Goal: Task Accomplishment & Management: Use online tool/utility

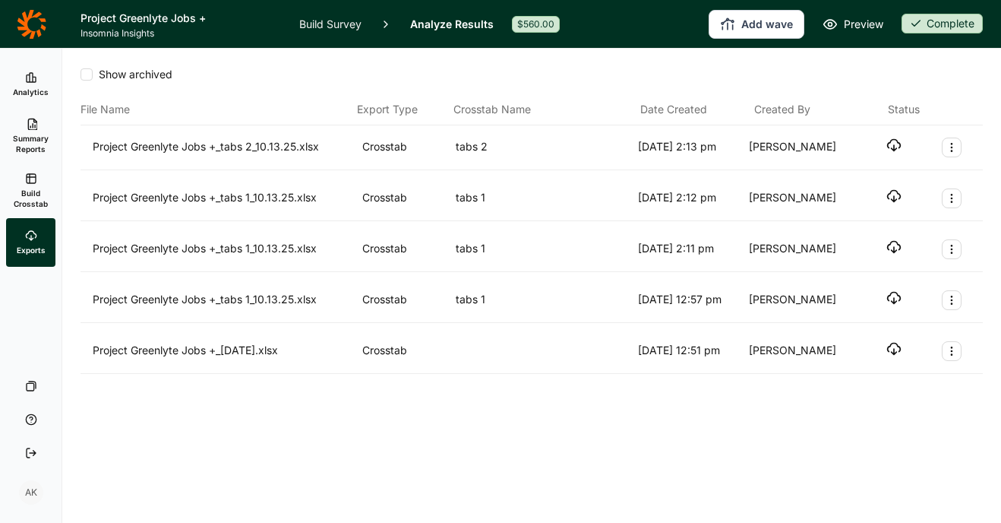
click at [453, 402] on div "Show archived File Name Export Type Crosstab Name Date Created Created By Statu…" at bounding box center [532, 248] width 902 height 398
click at [21, 185] on link "Build Crosstab" at bounding box center [30, 190] width 49 height 55
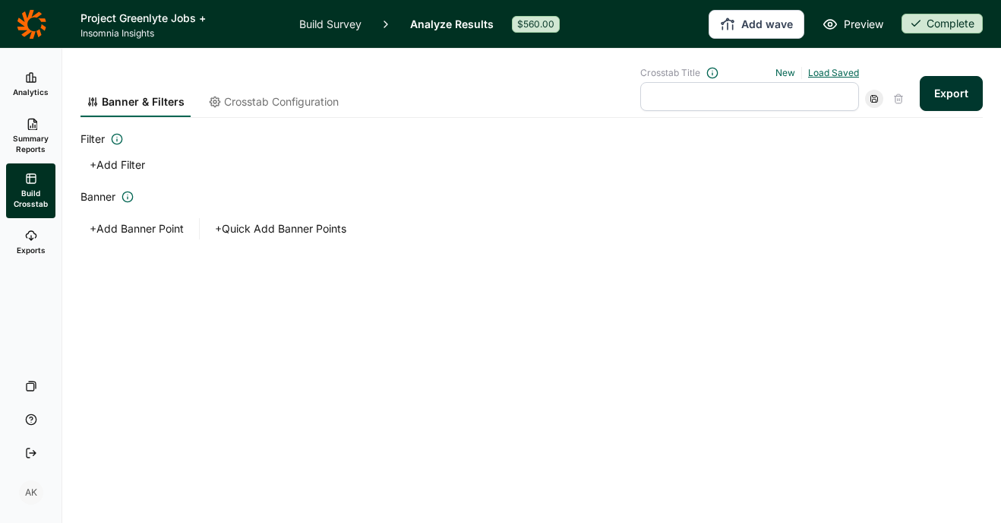
click at [830, 71] on link "Load Saved" at bounding box center [833, 72] width 51 height 11
drag, startPoint x: 671, startPoint y: 144, endPoint x: 671, endPoint y: 172, distance: 28.1
click at [671, 172] on div "tabs 1 tabs 2" at bounding box center [743, 152] width 219 height 49
click at [658, 159] on div "tabs 2" at bounding box center [743, 162] width 219 height 21
type input "tabs 2"
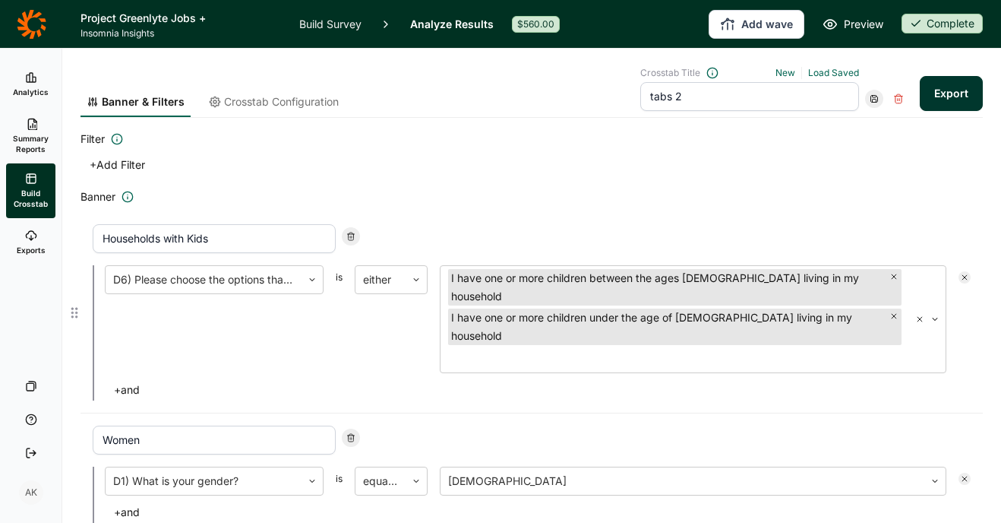
click at [354, 234] on icon at bounding box center [350, 236] width 9 height 9
type input "Women"
type input "Over 40"
type input "I would be excited to find new, great tasting products with lower sugar"
type input "I would be excited to find new products that provide added benefits that suppor…"
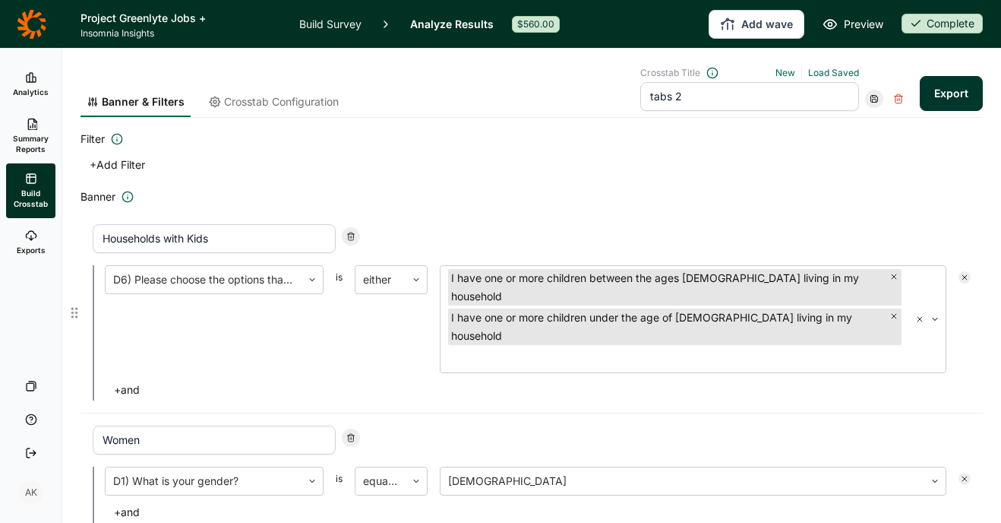
type input "I would be excited to find new products that have protein"
type input "I would be excited to find new products that support the body before, during or…"
type input "I would be excited to find new products that support a weight loss journey"
type input "I would be excited to find new products that support women’s health"
type input "I would be excited to find products that would support my kid's growth and deve…"
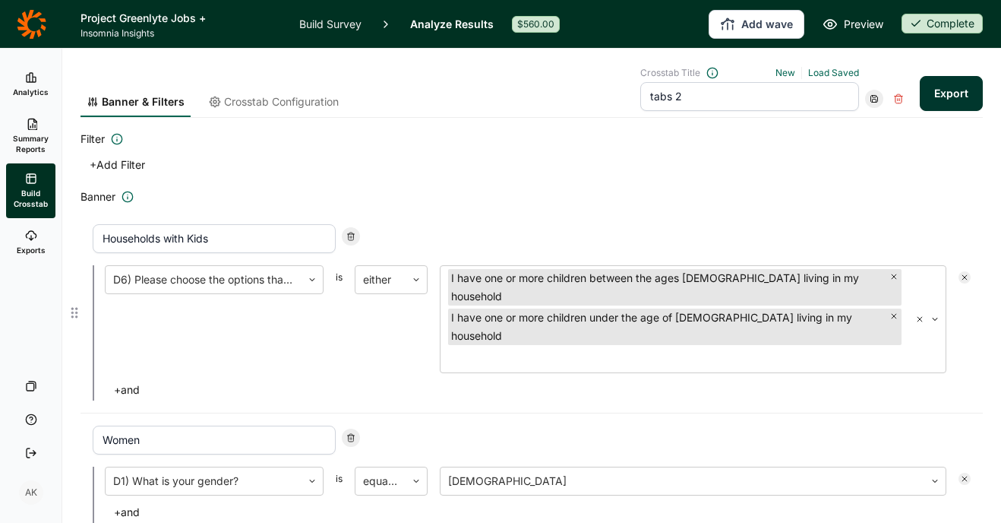
type input "I would be excited to find products that would support healthy aging and longev…"
type input "None of the Above"
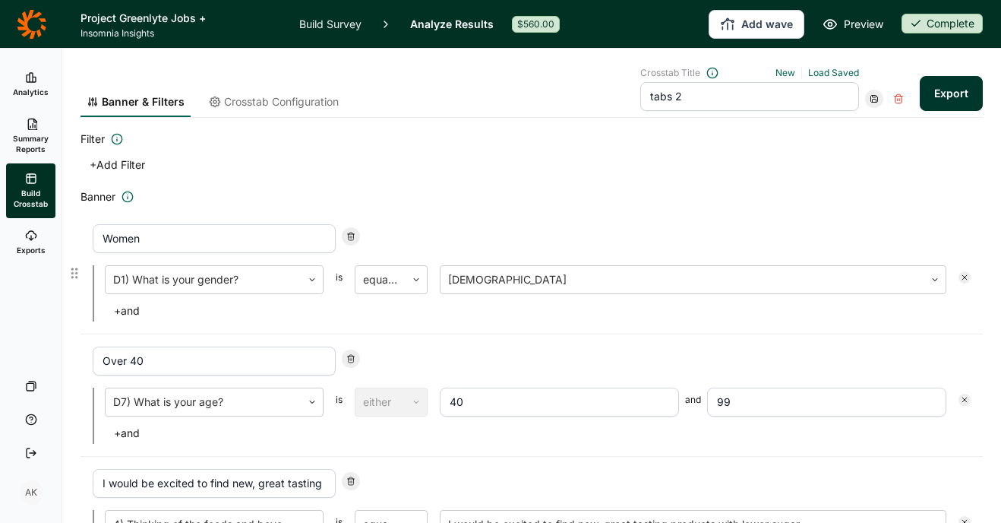
click at [354, 234] on icon at bounding box center [350, 236] width 9 height 9
type input "Over 40"
type input "I would be excited to find new, great tasting products with lower sugar"
type input "I would be excited to find new products that provide added benefits that suppor…"
type input "I would be excited to find new products that have protein"
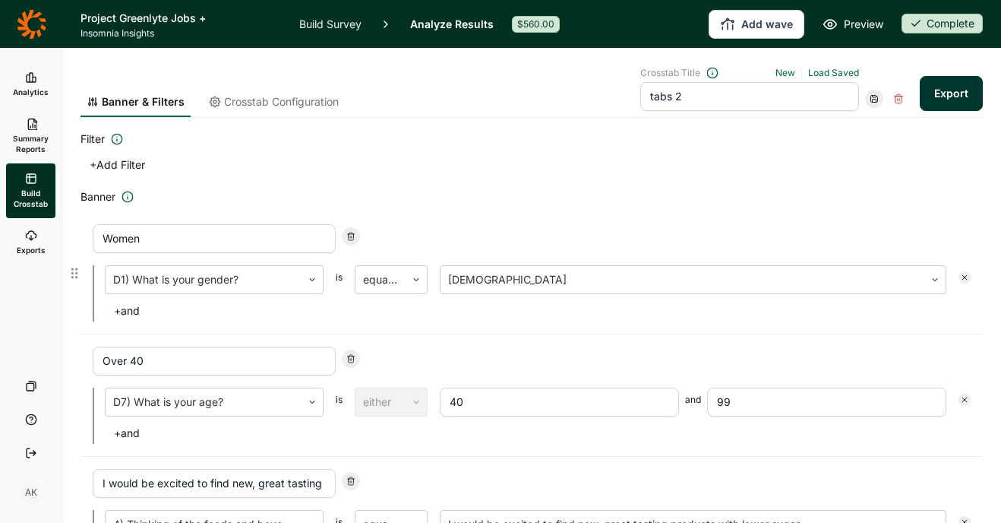
type input "I would be excited to find new products that support the body before, during or…"
type input "I would be excited to find new products that support a weight loss journey"
type input "I would be excited to find new products that support women’s health"
type input "I would be excited to find products that would support my kid's growth and deve…"
type input "I would be excited to find products that would support healthy aging and longev…"
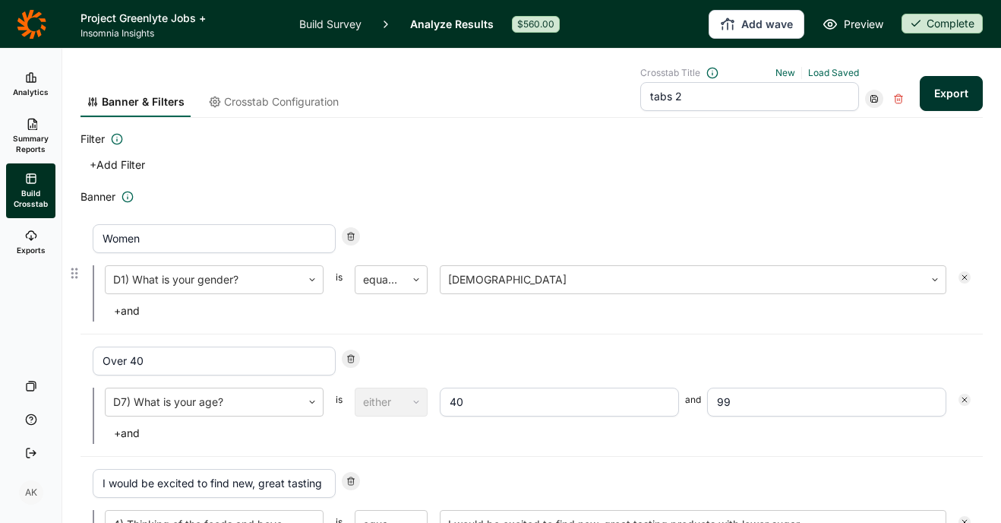
type input "None of the Above"
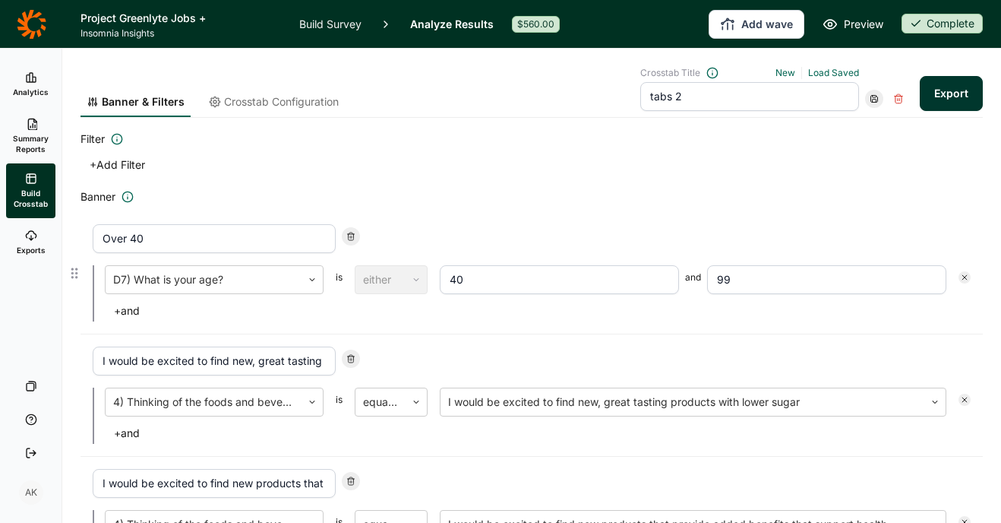
click at [354, 234] on icon at bounding box center [350, 236] width 9 height 9
type input "I would be excited to find new, great tasting products with lower sugar"
type input "I would be excited to find new products that provide added benefits that suppor…"
type input "I would be excited to find new products that have protein"
type input "I would be excited to find new products that support the body before, during or…"
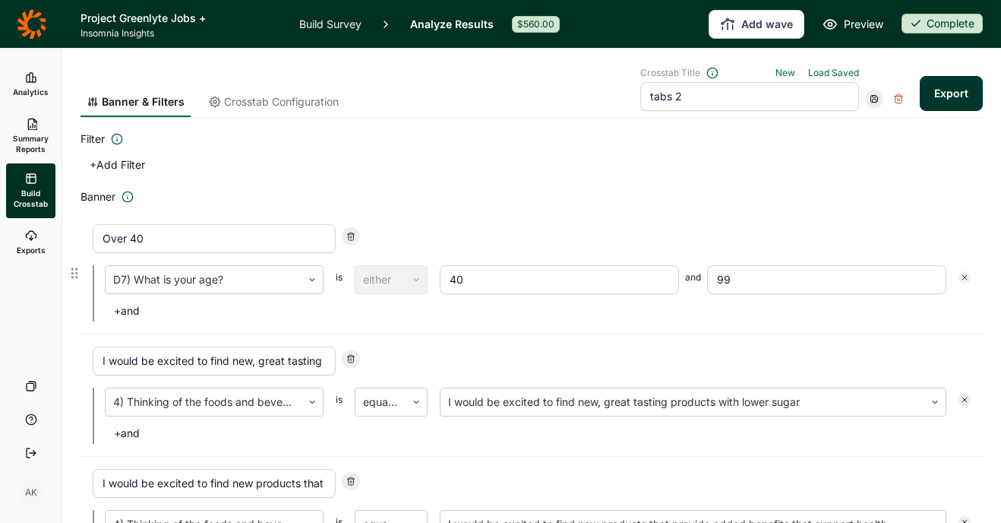
type input "I would be excited to find new products that support a weight loss journey"
type input "I would be excited to find new products that support women’s health"
type input "I would be excited to find products that would support my kid's growth and deve…"
type input "I would be excited to find products that would support healthy aging and longev…"
type input "None of the Above"
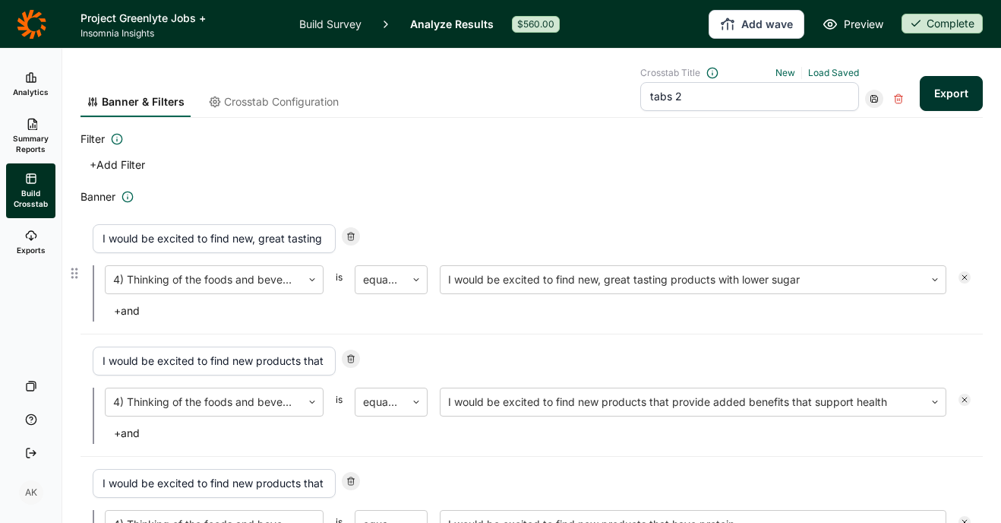
click at [354, 234] on icon at bounding box center [350, 236] width 9 height 9
type input "I would be excited to find new products that provide added benefits that suppor…"
type input "I would be excited to find new products that have protein"
type input "I would be excited to find new products that support the body before, during or…"
type input "I would be excited to find new products that support a weight loss journey"
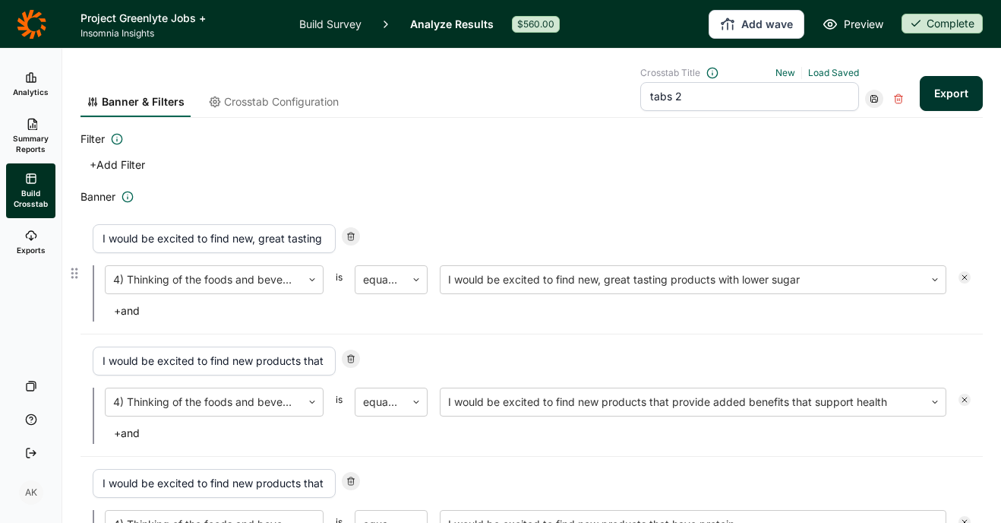
type input "I would be excited to find new products that support women’s health"
type input "I would be excited to find products that would support my kid's growth and deve…"
type input "I would be excited to find products that would support healthy aging and longev…"
type input "None of the Above"
click at [354, 234] on icon at bounding box center [350, 236] width 9 height 9
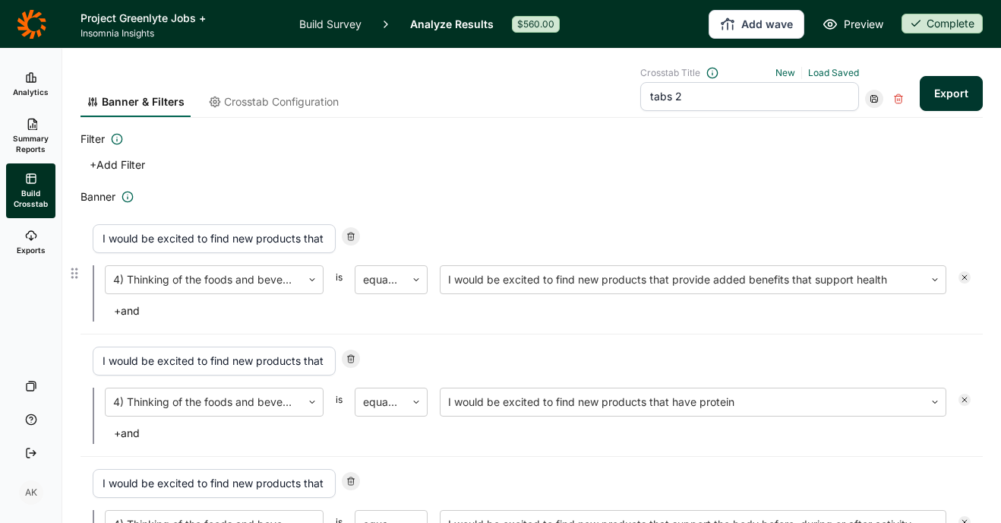
type input "I would be excited to find new products that have protein"
type input "I would be excited to find new products that support the body before, during or…"
type input "I would be excited to find new products that support a weight loss journey"
type input "I would be excited to find new products that support women’s health"
type input "I would be excited to find products that would support my kid's growth and deve…"
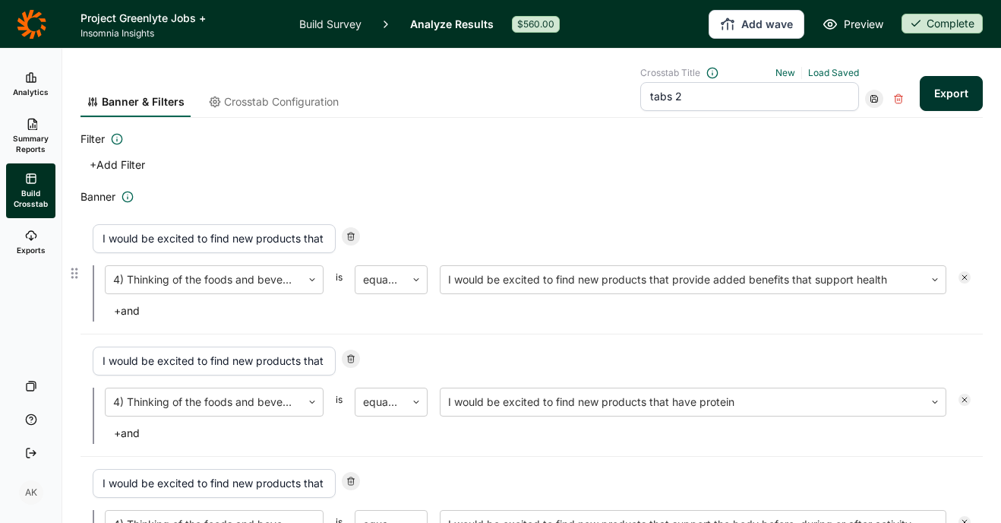
type input "I would be excited to find products that would support healthy aging and longev…"
type input "None of the Above"
click at [354, 234] on icon at bounding box center [350, 236] width 9 height 9
type input "I would be excited to find new products that support the body before, during or…"
type input "I would be excited to find new products that support a weight loss journey"
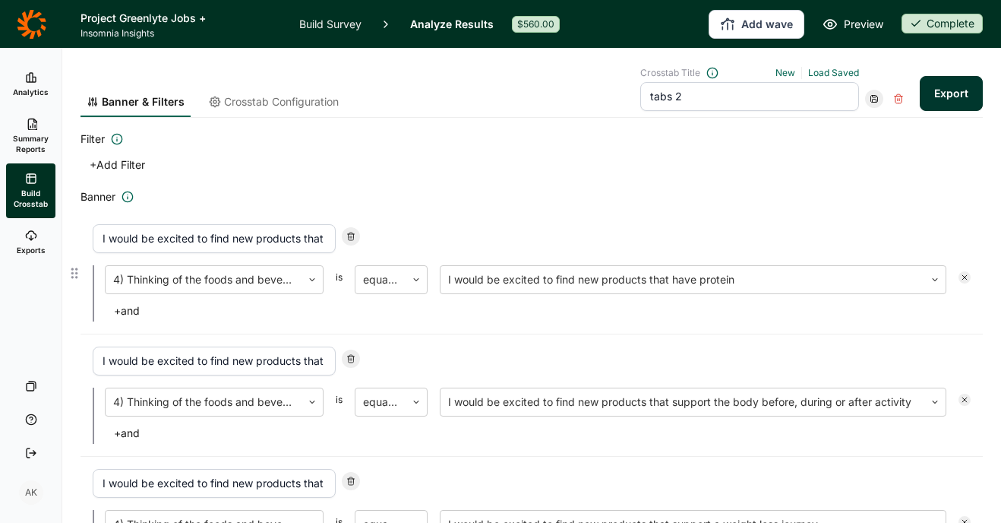
type input "I would be excited to find new products that support women’s health"
type input "I would be excited to find products that would support my kid's growth and deve…"
type input "I would be excited to find products that would support healthy aging and longev…"
type input "None of the Above"
click at [354, 234] on icon at bounding box center [350, 236] width 9 height 9
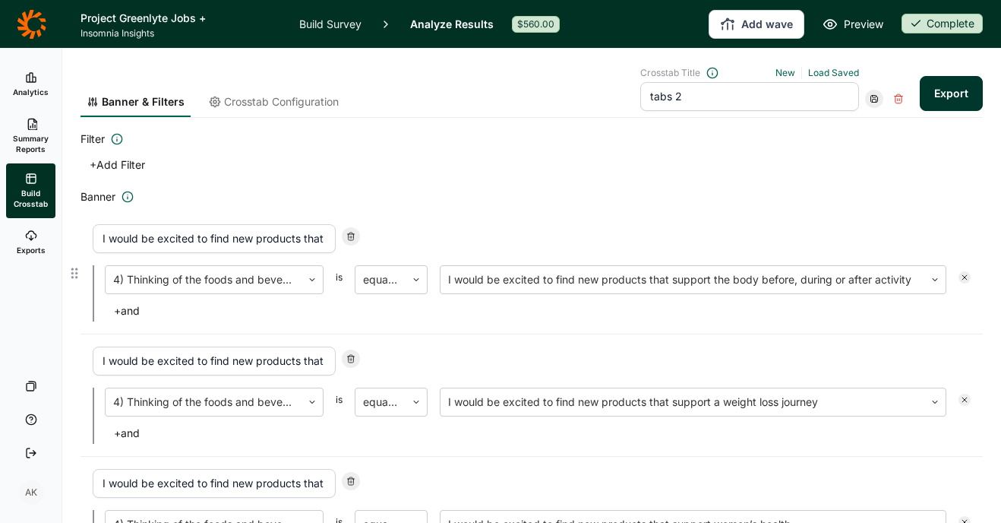
type input "I would be excited to find new products that support a weight loss journey"
type input "I would be excited to find new products that support women’s health"
type input "I would be excited to find products that would support my kid's growth and deve…"
type input "I would be excited to find products that would support healthy aging and longev…"
type input "None of the Above"
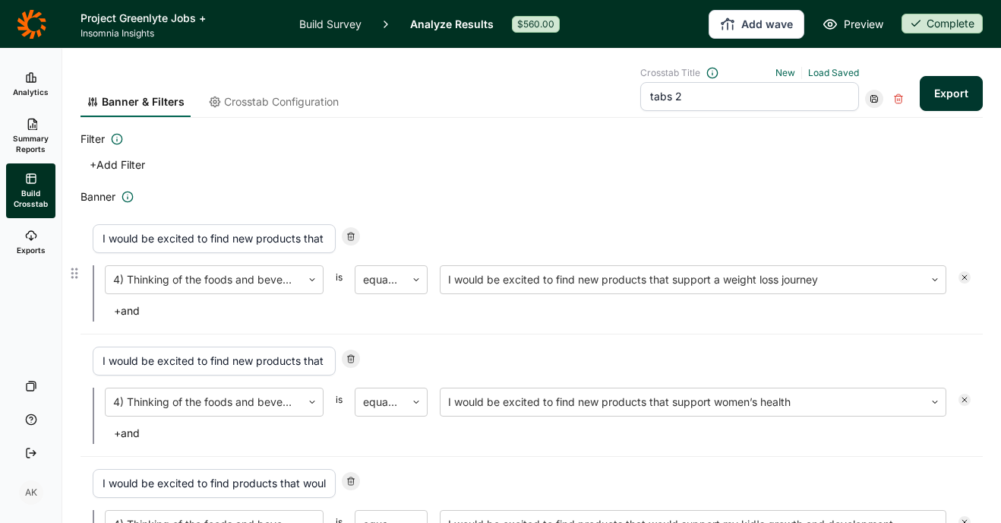
click at [354, 234] on icon at bounding box center [350, 236] width 9 height 9
type input "I would be excited to find new products that support women’s health"
type input "I would be excited to find products that would support my kid's growth and deve…"
type input "I would be excited to find products that would support healthy aging and longev…"
type input "None of the Above"
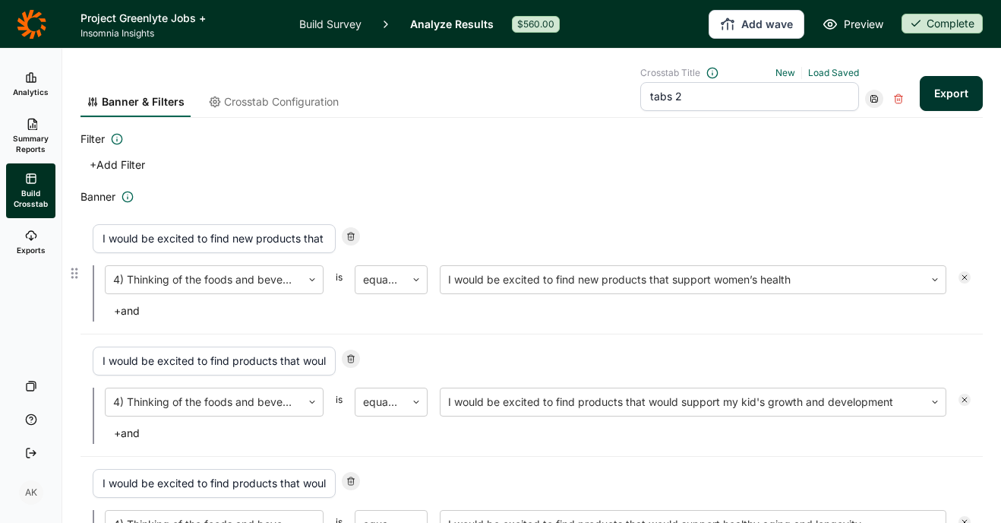
click at [354, 234] on icon at bounding box center [350, 236] width 9 height 9
type input "I would be excited to find products that would support my kid's growth and deve…"
type input "I would be excited to find products that would support healthy aging and longev…"
type input "None of the Above"
click at [354, 234] on icon at bounding box center [350, 236] width 9 height 9
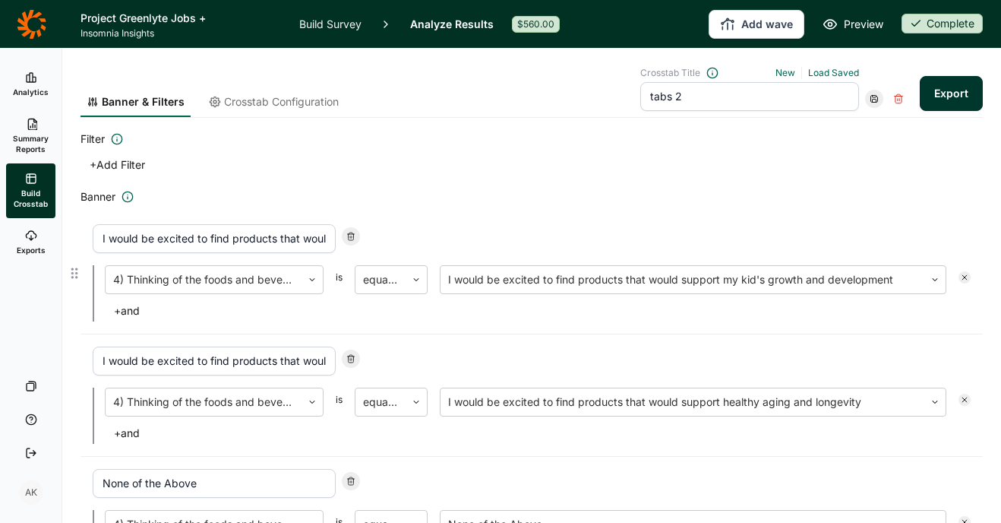
type input "I would be excited to find products that would support healthy aging and longev…"
type input "None of the Above"
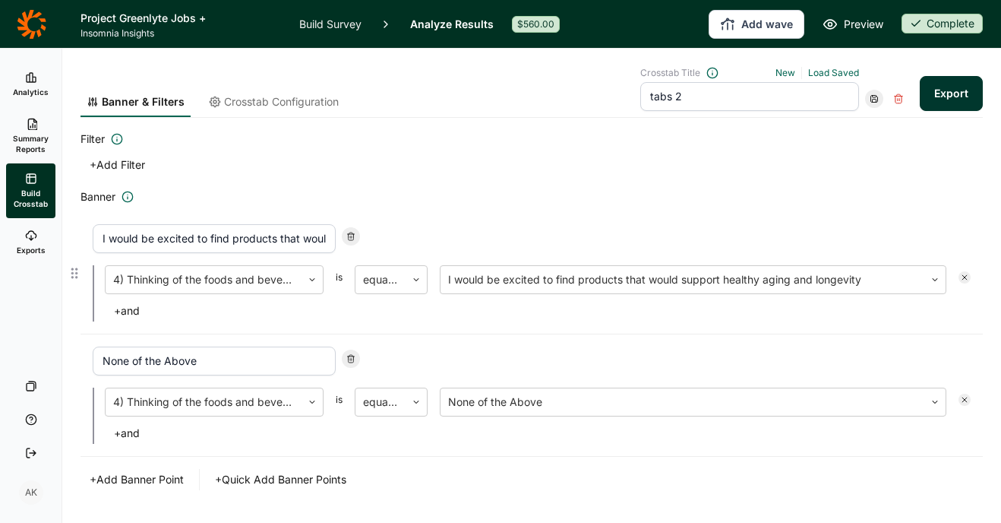
click at [354, 234] on icon at bounding box center [350, 236] width 9 height 9
type input "None of the Above"
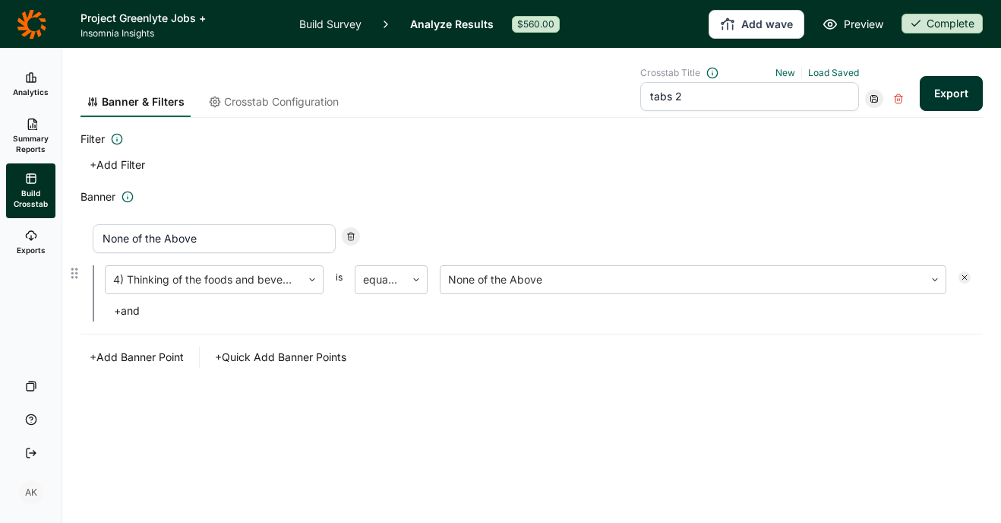
click at [354, 234] on icon at bounding box center [350, 236] width 9 height 9
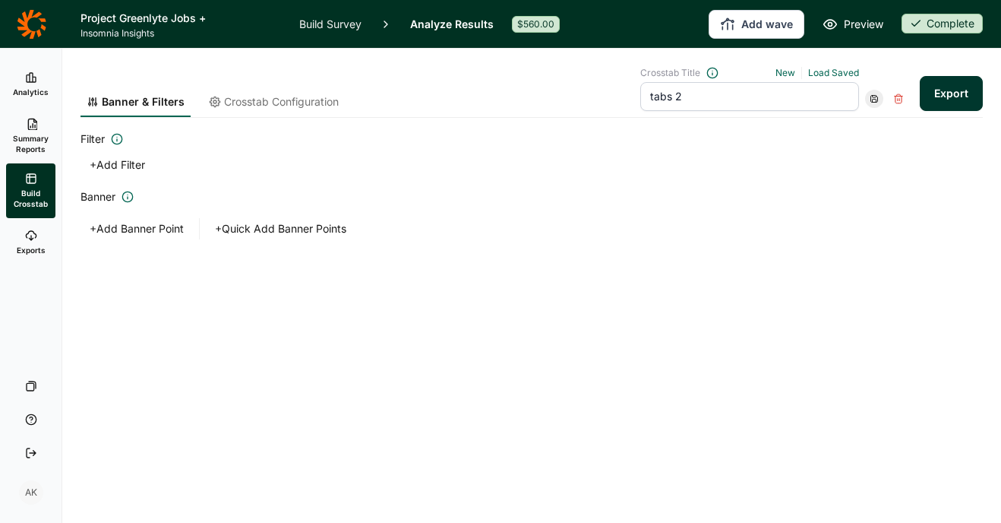
click at [343, 228] on button "+ Quick Add Banner Points" at bounding box center [281, 228] width 150 height 21
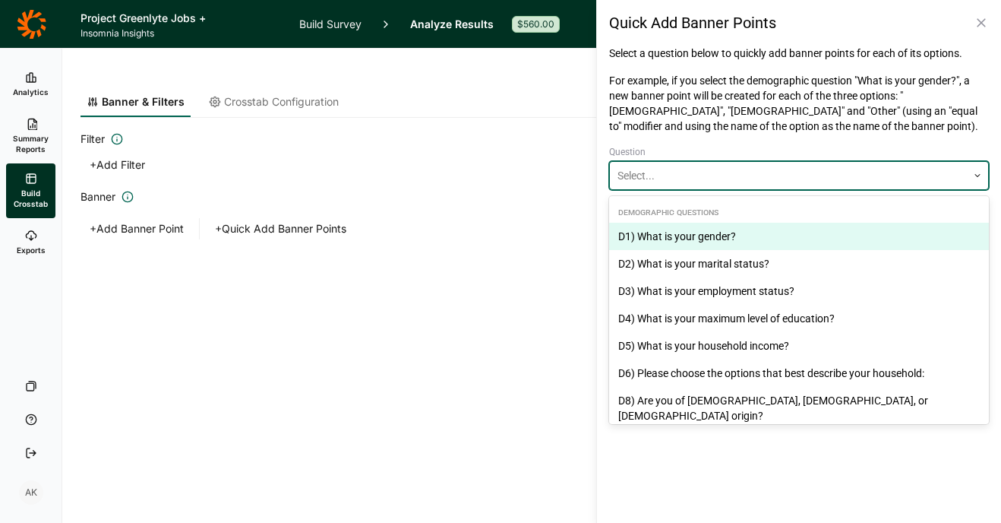
click at [831, 175] on div at bounding box center [788, 175] width 342 height 18
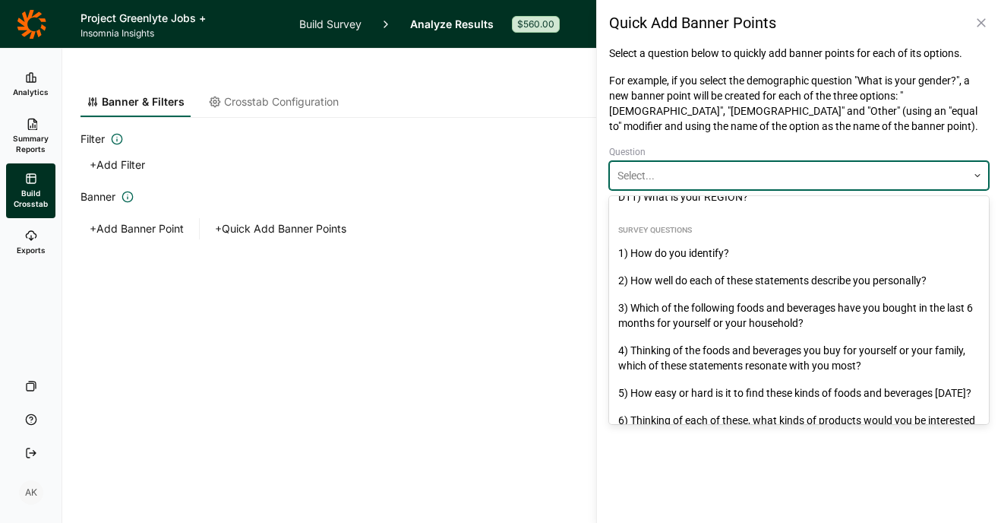
scroll to position [275, 0]
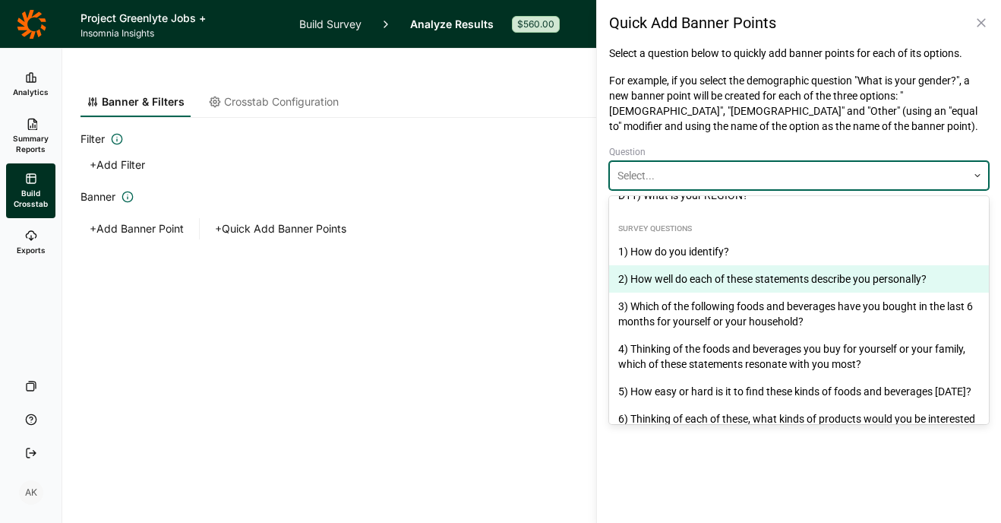
click at [826, 265] on div "2) How well do each of these statements describe you personally?" at bounding box center [799, 278] width 380 height 27
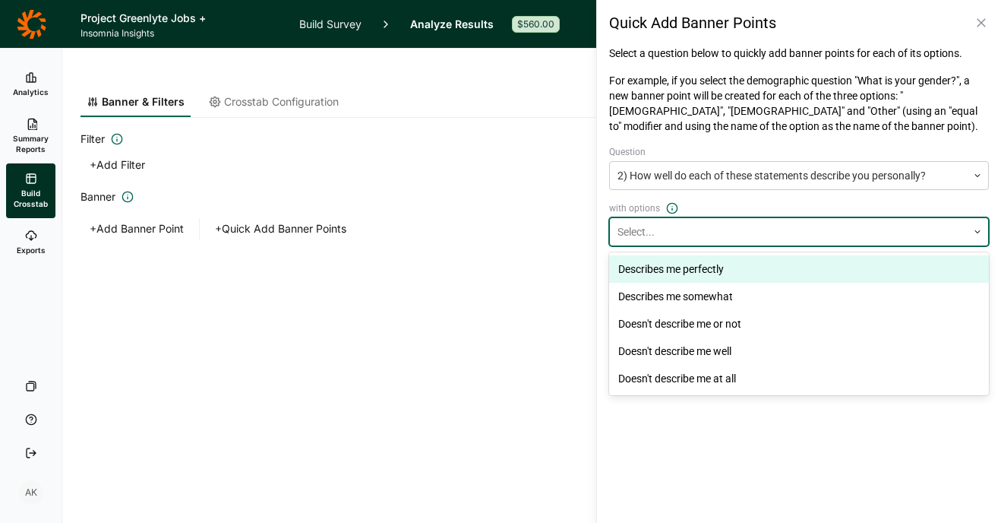
click at [784, 232] on div at bounding box center [788, 232] width 342 height 18
click at [687, 268] on div "Describes me perfectly" at bounding box center [799, 268] width 380 height 27
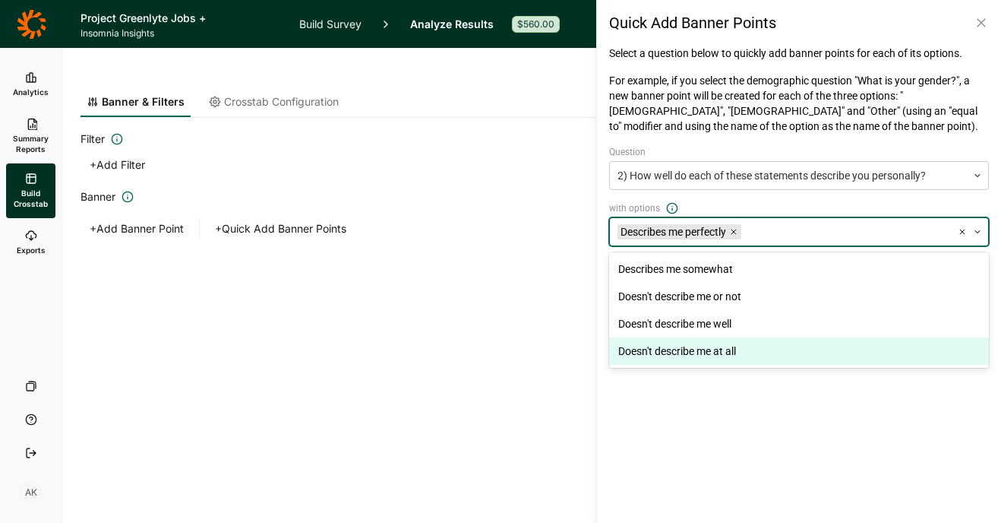
click at [813, 450] on div "Quick Add Banner Points Select a question below to quickly add banner points fo…" at bounding box center [798, 261] width 405 height 523
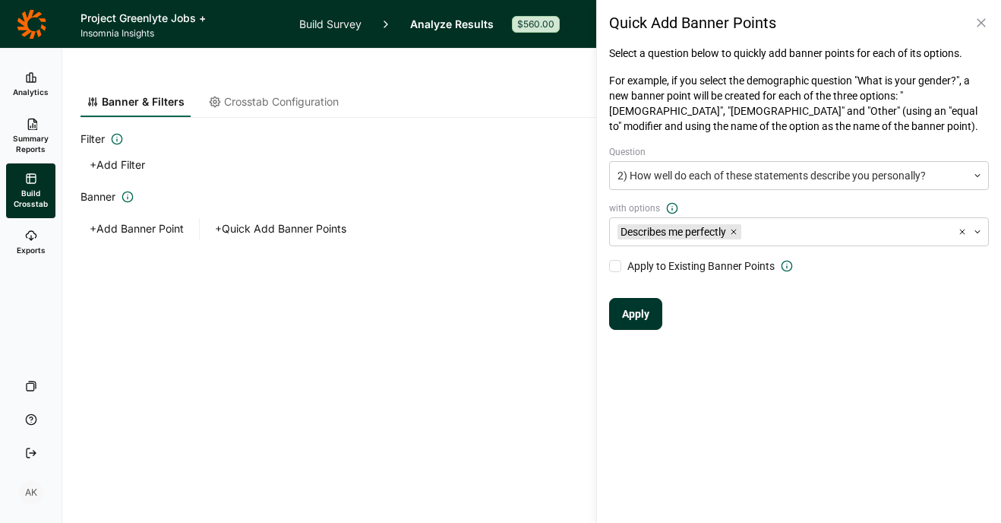
click at [641, 311] on button "Apply" at bounding box center [635, 314] width 53 height 32
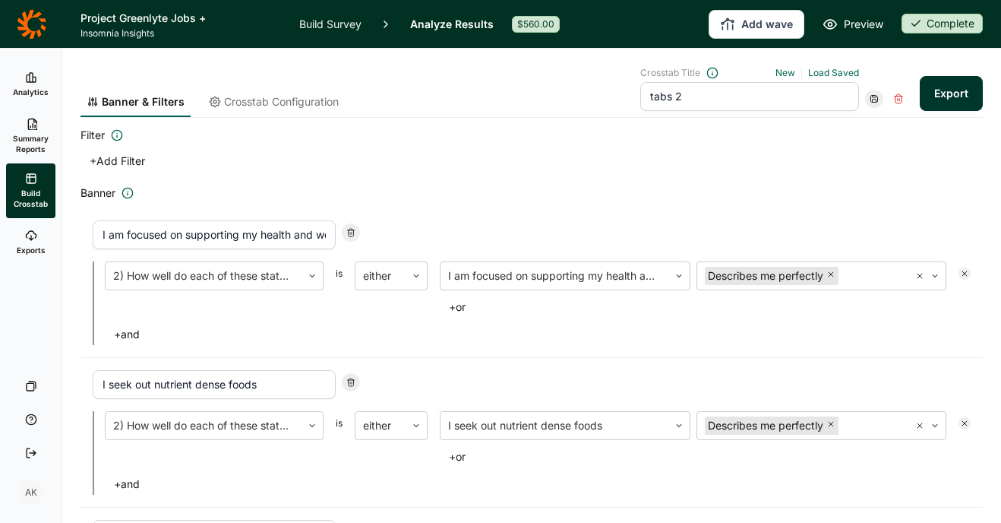
scroll to position [0, 0]
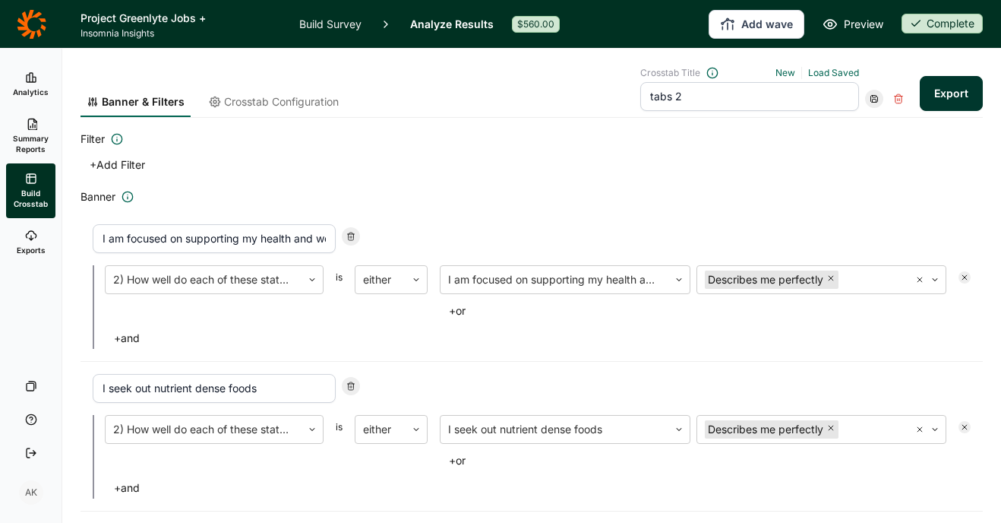
click at [949, 95] on button "Export" at bounding box center [951, 93] width 63 height 35
click at [769, 205] on h2 "Banner" at bounding box center [532, 197] width 902 height 18
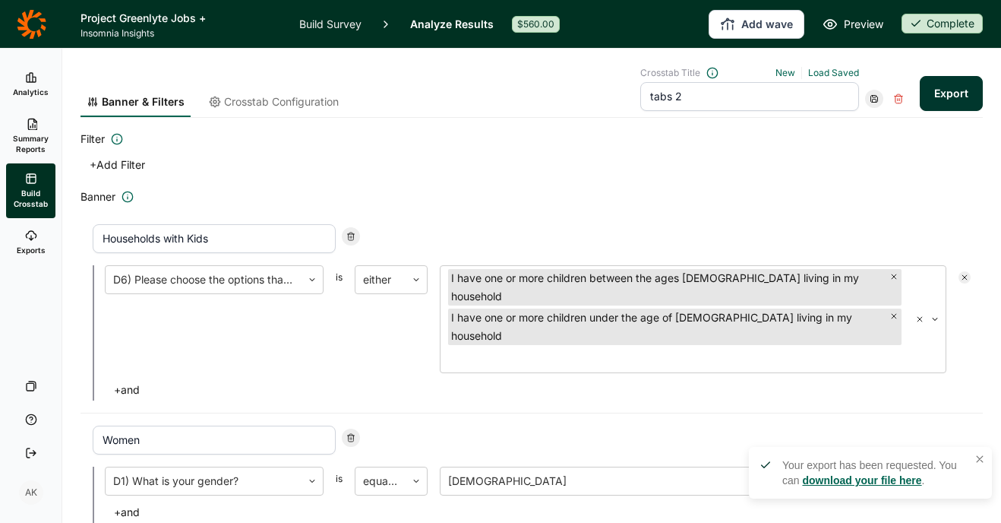
click at [21, 242] on link "Exports" at bounding box center [30, 242] width 49 height 49
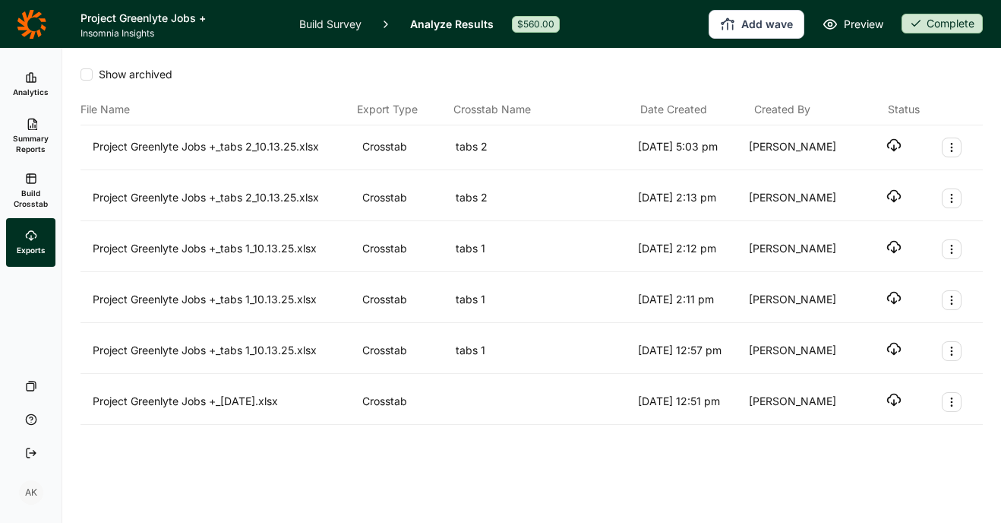
click at [894, 145] on use "button" at bounding box center [893, 145] width 13 height 11
click at [29, 189] on span "Build Crosstab" at bounding box center [30, 198] width 37 height 21
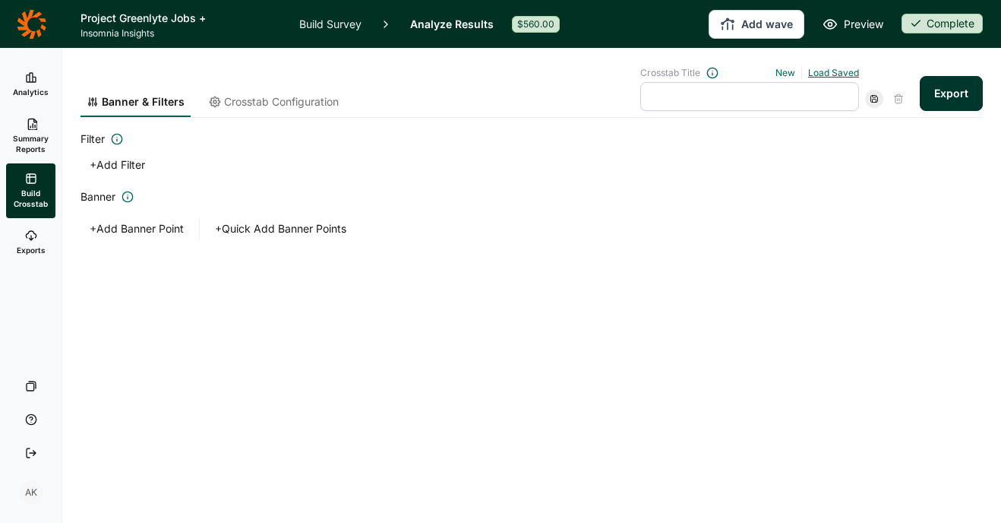
click at [826, 68] on link "Load Saved" at bounding box center [833, 72] width 51 height 11
click at [657, 161] on div "tabs 2" at bounding box center [743, 162] width 219 height 21
type input "tabs 2"
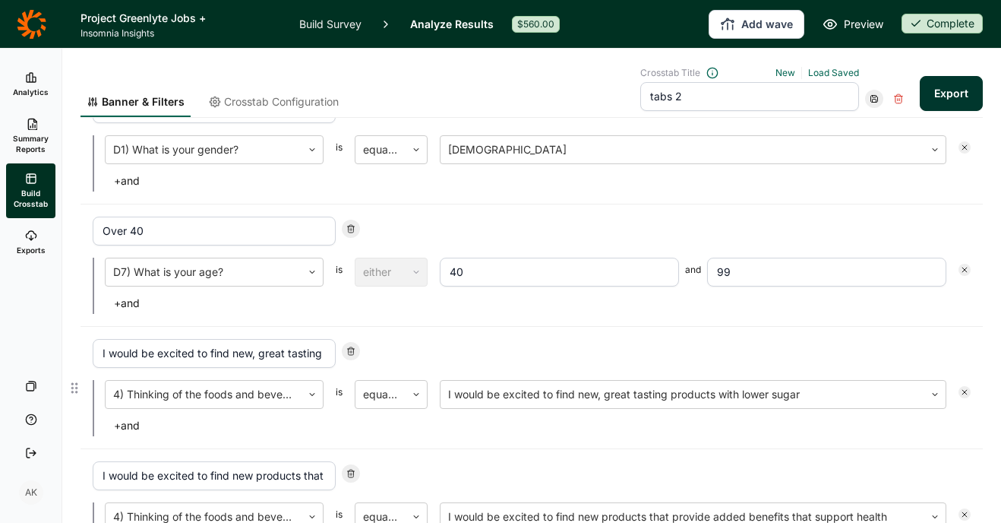
scroll to position [57, 0]
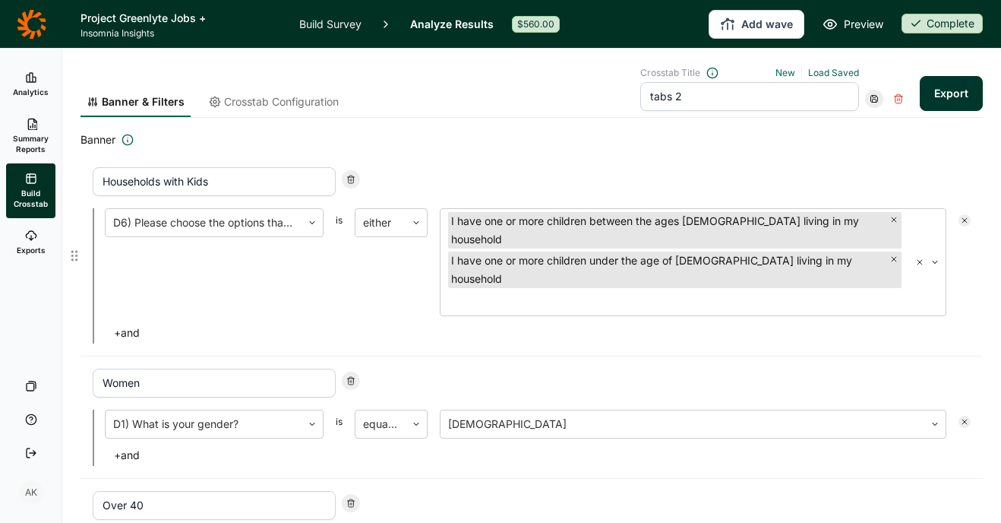
click at [351, 178] on icon at bounding box center [350, 179] width 9 height 9
type input "Women"
type input "Over 40"
type input "I would be excited to find new, great tasting products with lower sugar"
type input "I would be excited to find new products that provide added benefits that suppor…"
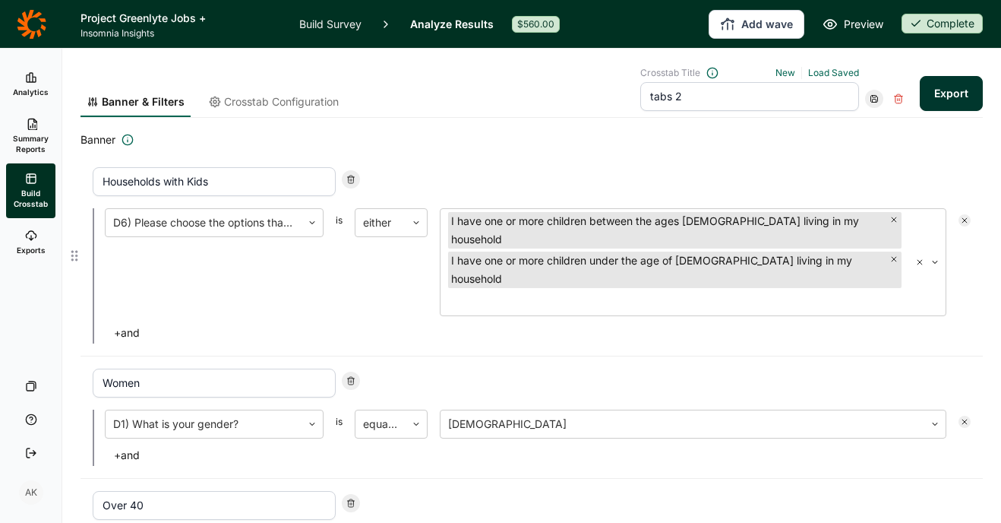
type input "I would be excited to find new products that have protein"
type input "I would be excited to find new products that support the body before, during or…"
type input "I would be excited to find new products that support a weight loss journey"
type input "I would be excited to find new products that support women’s health"
type input "I would be excited to find products that would support my kid's growth and deve…"
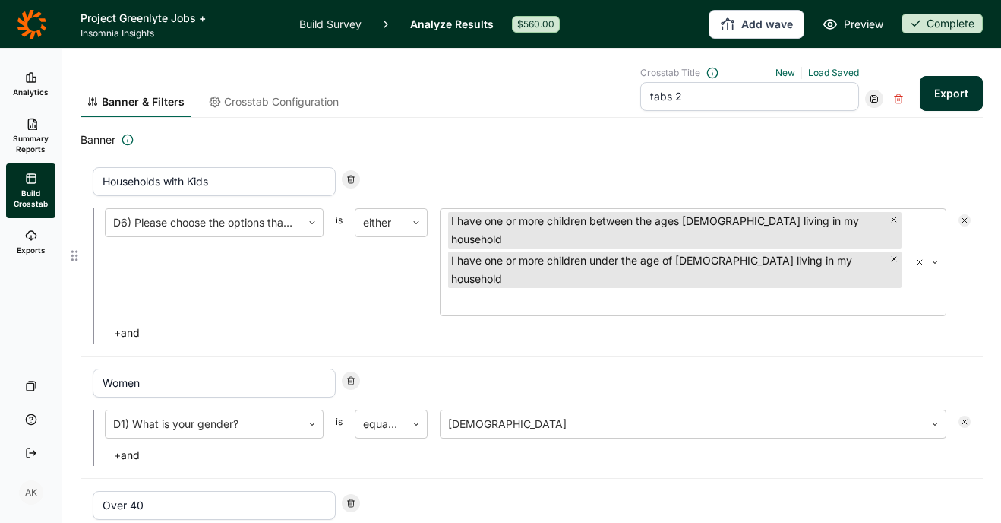
type input "I would be excited to find products that would support healthy aging and longev…"
type input "None of the Above"
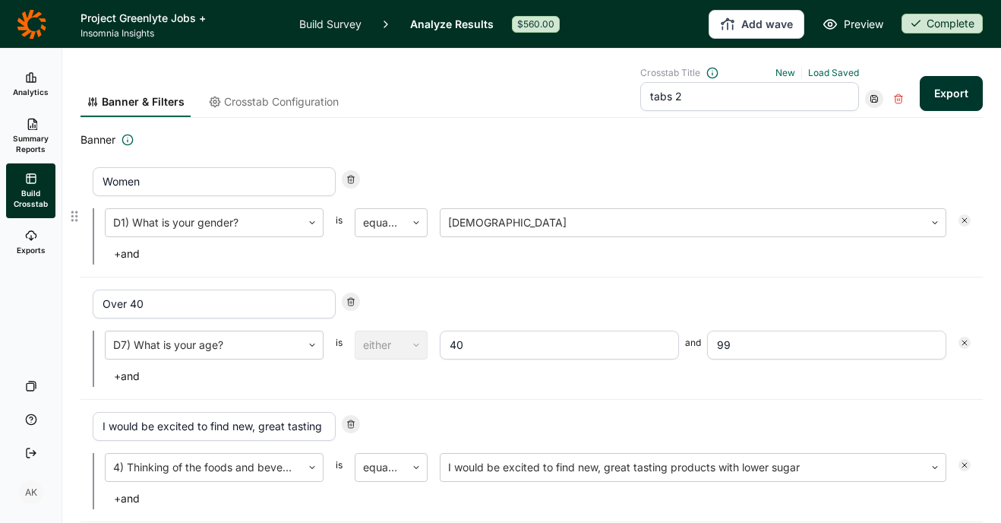
click at [351, 178] on icon at bounding box center [350, 179] width 9 height 9
type input "Over 40"
type input "I would be excited to find new, great tasting products with lower sugar"
type input "I would be excited to find new products that provide added benefits that suppor…"
type input "I would be excited to find new products that have protein"
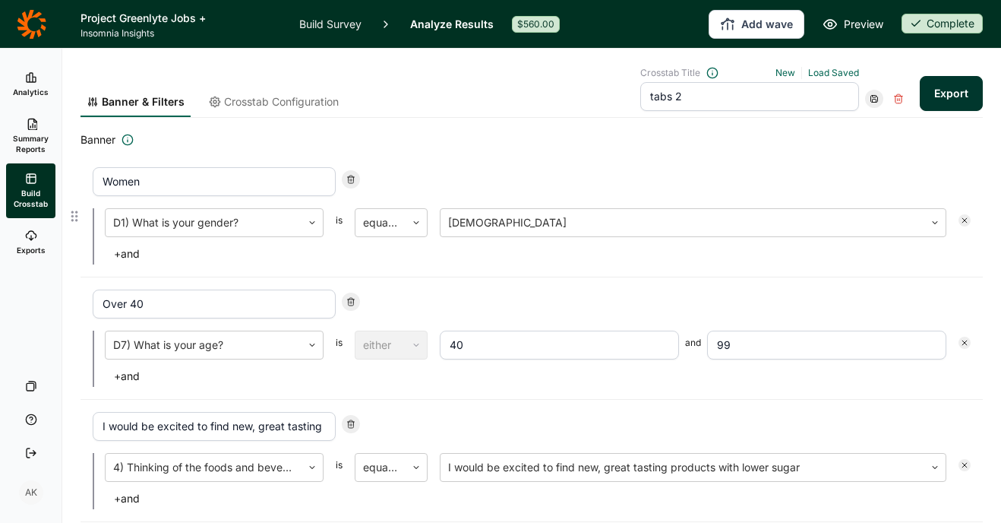
type input "I would be excited to find new products that support the body before, during or…"
type input "I would be excited to find new products that support a weight loss journey"
type input "I would be excited to find new products that support women’s health"
type input "I would be excited to find products that would support my kid's growth and deve…"
type input "I would be excited to find products that would support healthy aging and longev…"
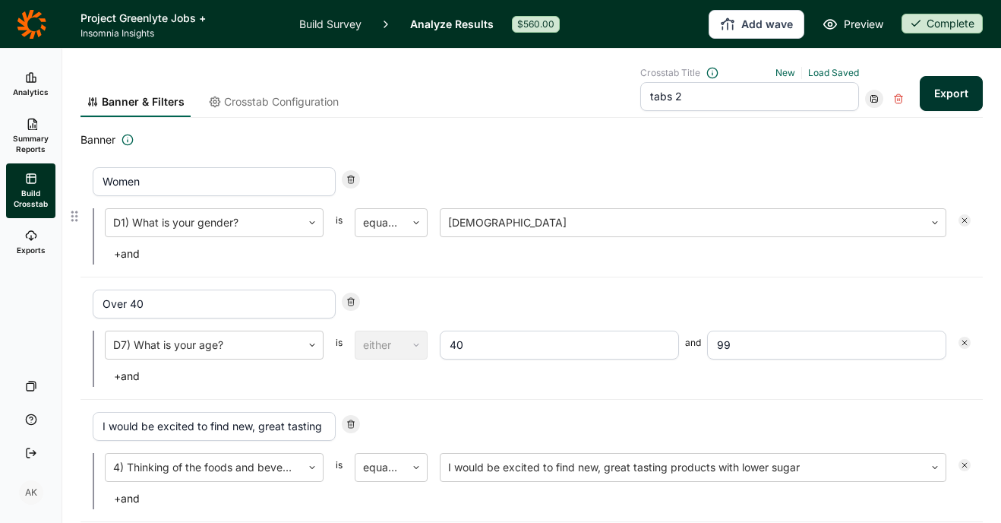
type input "None of the Above"
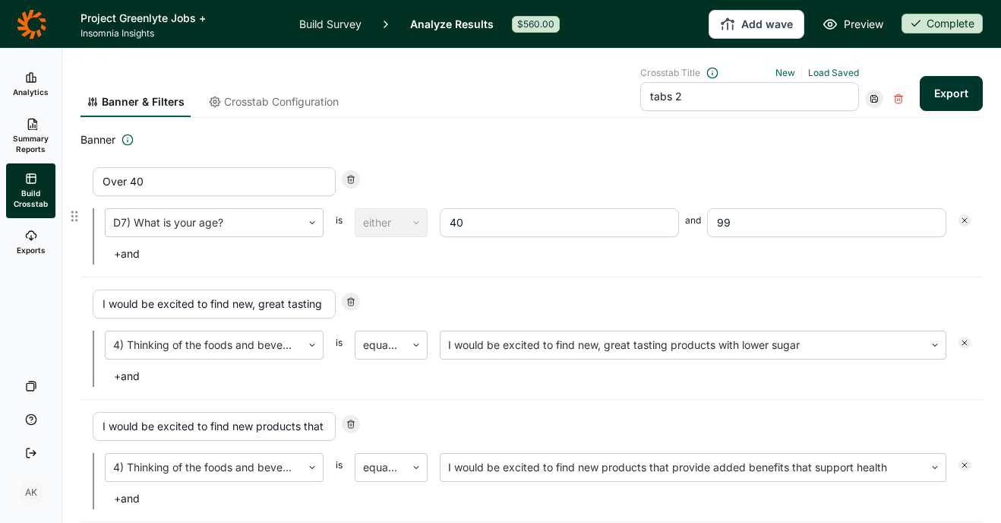
click at [351, 178] on icon at bounding box center [350, 179] width 9 height 9
type input "I would be excited to find new, great tasting products with lower sugar"
type input "I would be excited to find new products that provide added benefits that suppor…"
type input "I would be excited to find new products that have protein"
type input "I would be excited to find new products that support the body before, during or…"
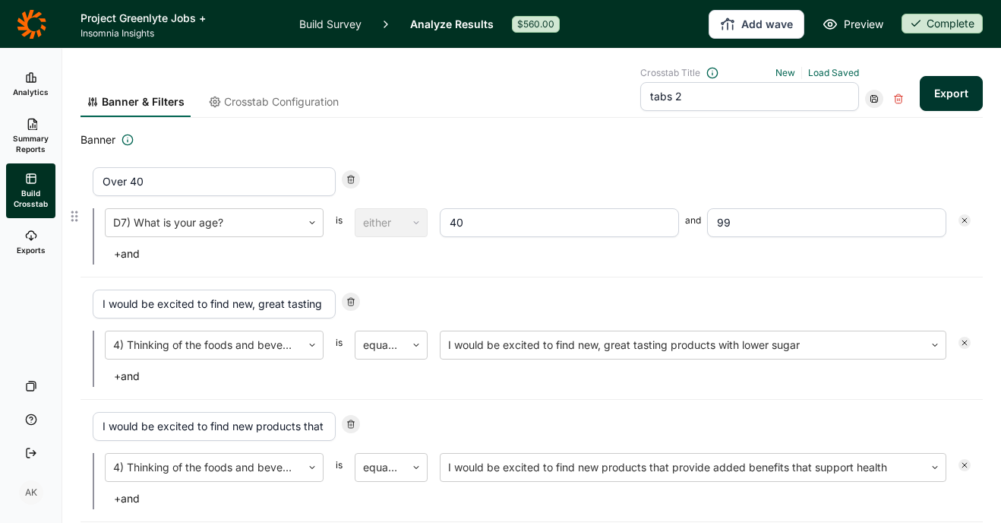
type input "I would be excited to find new products that support a weight loss journey"
type input "I would be excited to find new products that support women’s health"
type input "I would be excited to find products that would support my kid's growth and deve…"
type input "I would be excited to find products that would support healthy aging and longev…"
type input "None of the Above"
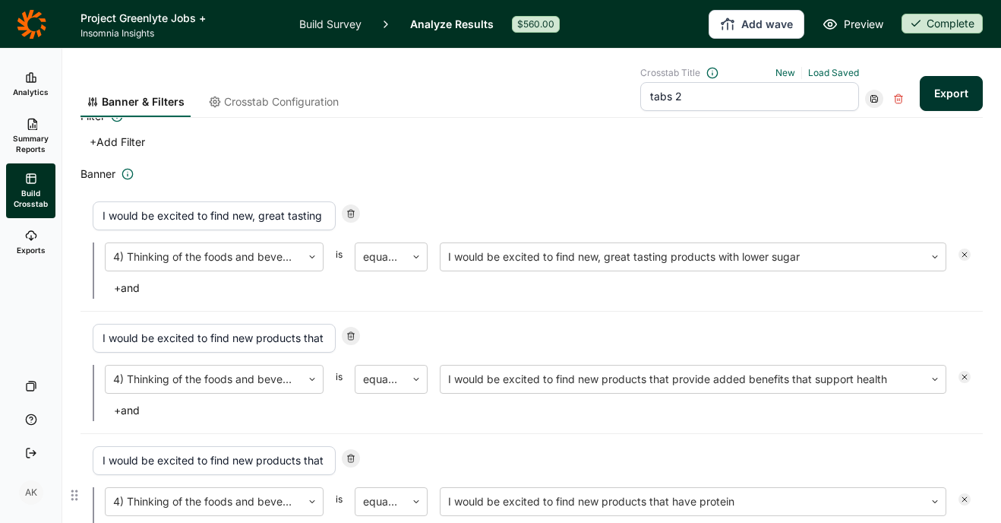
scroll to position [0, 0]
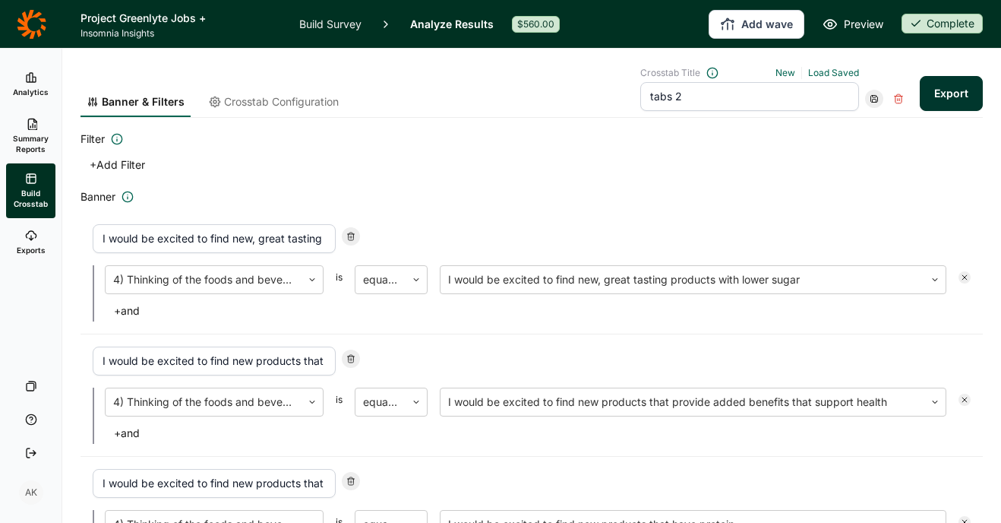
click at [277, 99] on span "Crosstab Configuration" at bounding box center [281, 101] width 115 height 15
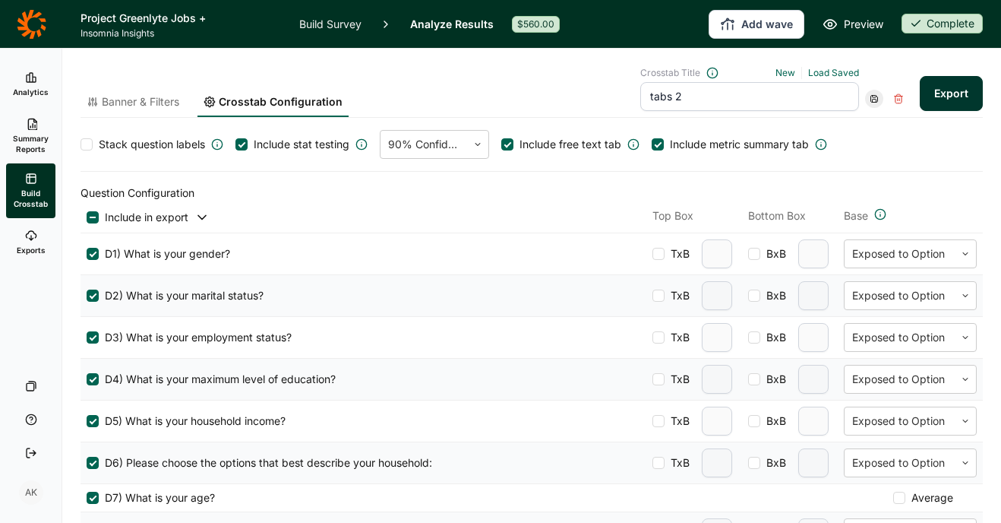
click at [94, 144] on span "Stack question labels" at bounding box center [158, 144] width 131 height 15
click at [81, 144] on input "Stack question labels" at bounding box center [81, 144] width 0 height 0
click at [930, 93] on button "Export" at bounding box center [951, 93] width 63 height 35
click at [841, 483] on link "download your file here" at bounding box center [861, 480] width 119 height 12
drag, startPoint x: 701, startPoint y: 95, endPoint x: 663, endPoint y: 94, distance: 38.0
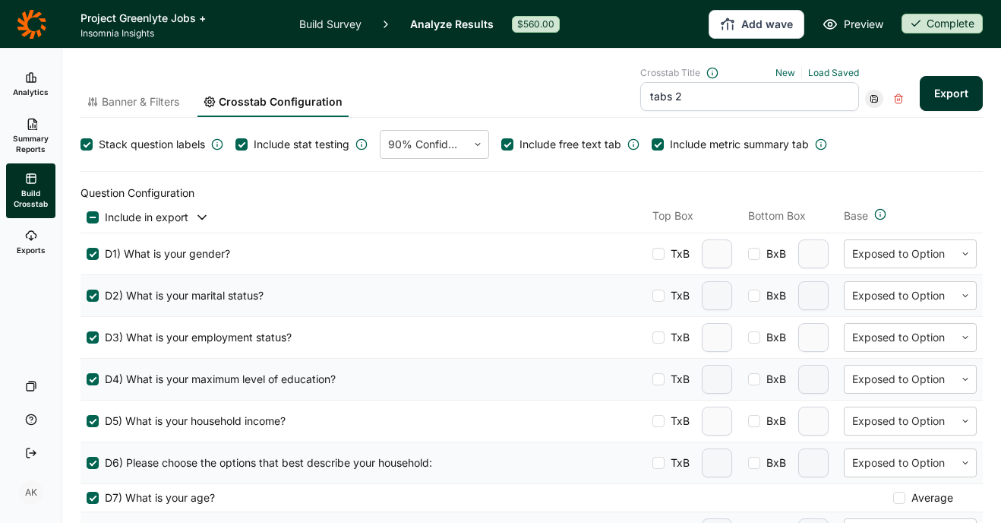
click at [663, 94] on input "tabs 2" at bounding box center [749, 96] width 219 height 29
type input "tabs 3"
click at [868, 103] on div at bounding box center [874, 99] width 18 height 18
click at [869, 142] on div "Save as new" at bounding box center [910, 140] width 122 height 21
click at [133, 100] on span "Banner & Filters" at bounding box center [140, 101] width 77 height 15
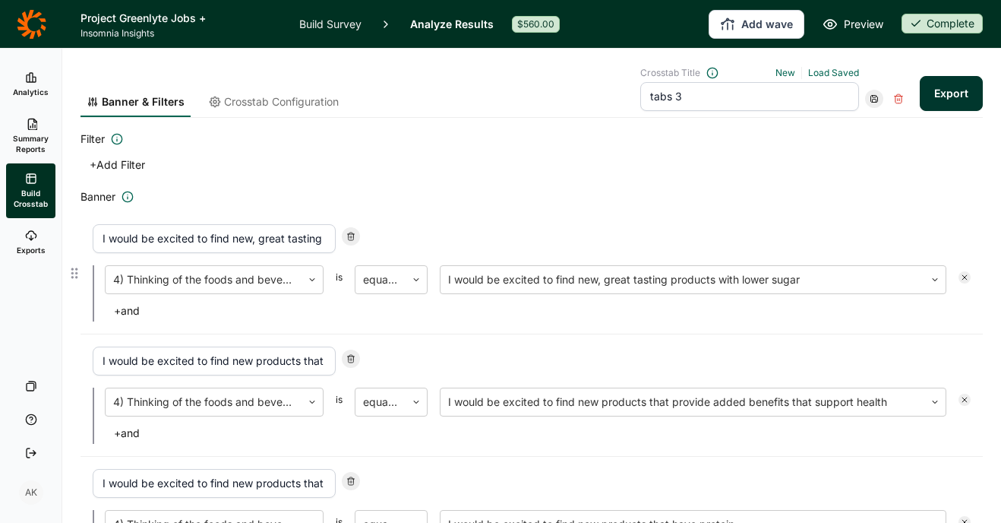
click at [242, 241] on input "I would be excited to find new, great tasting products with lower sugar" at bounding box center [214, 238] width 243 height 29
type input "Sugar"
click at [214, 365] on input "I would be excited to find new products that provide added benefits that suppor…" at bounding box center [214, 360] width 243 height 29
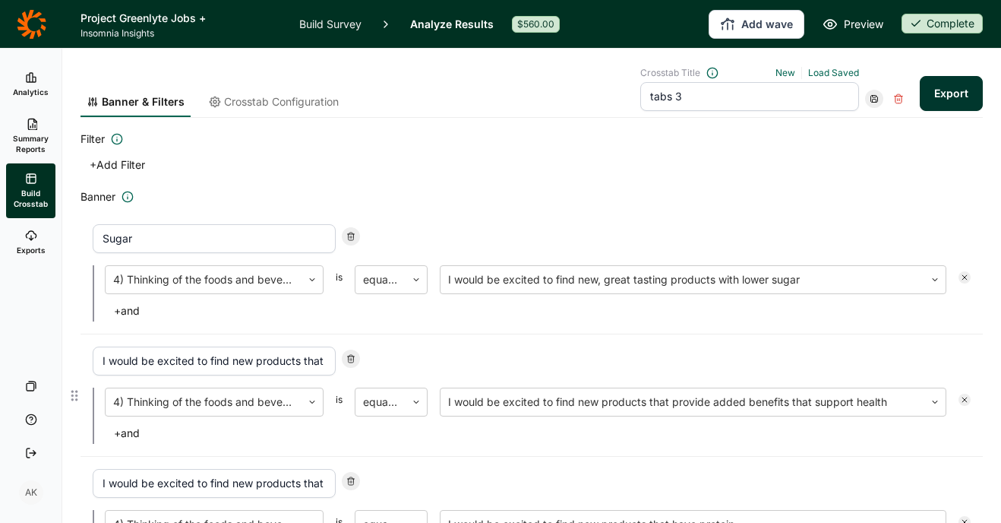
click at [214, 365] on input "I would be excited to find new products that provide added benefits that suppor…" at bounding box center [214, 360] width 243 height 29
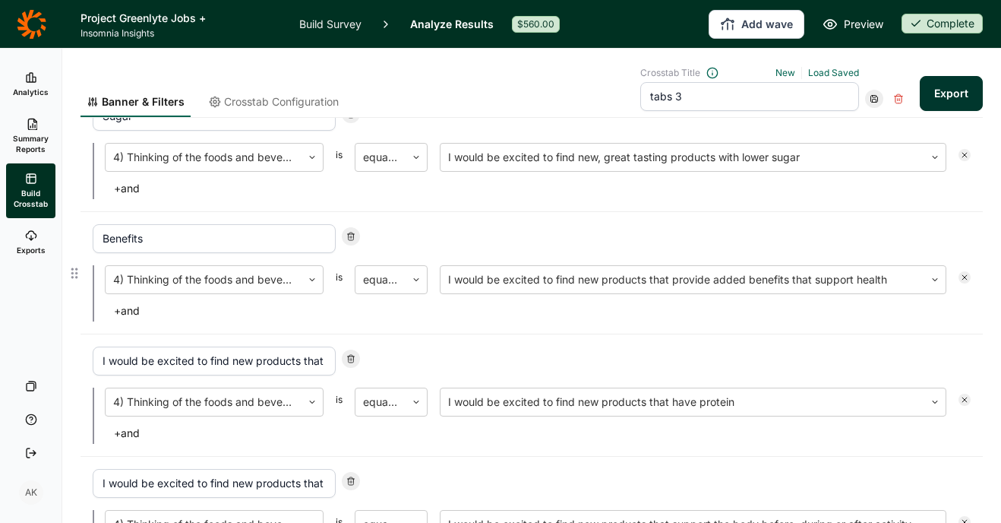
scroll to position [131, 0]
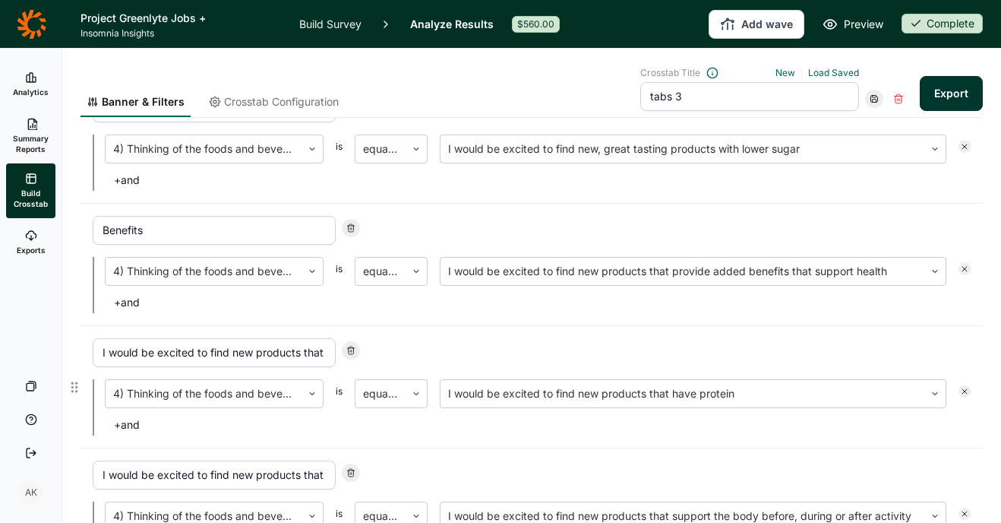
type input "Benefits"
click at [213, 349] on input "I would be excited to find new products that have protein" at bounding box center [214, 352] width 243 height 29
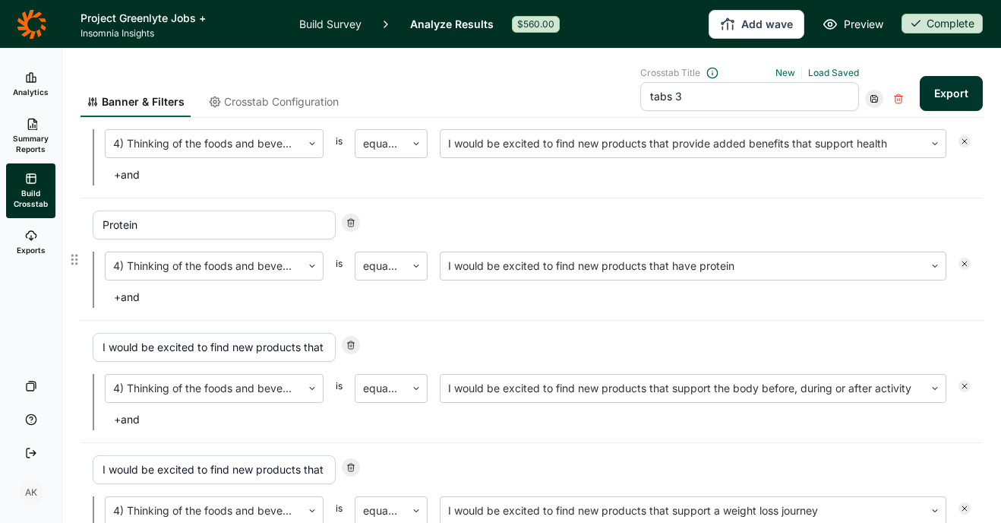
scroll to position [281, 0]
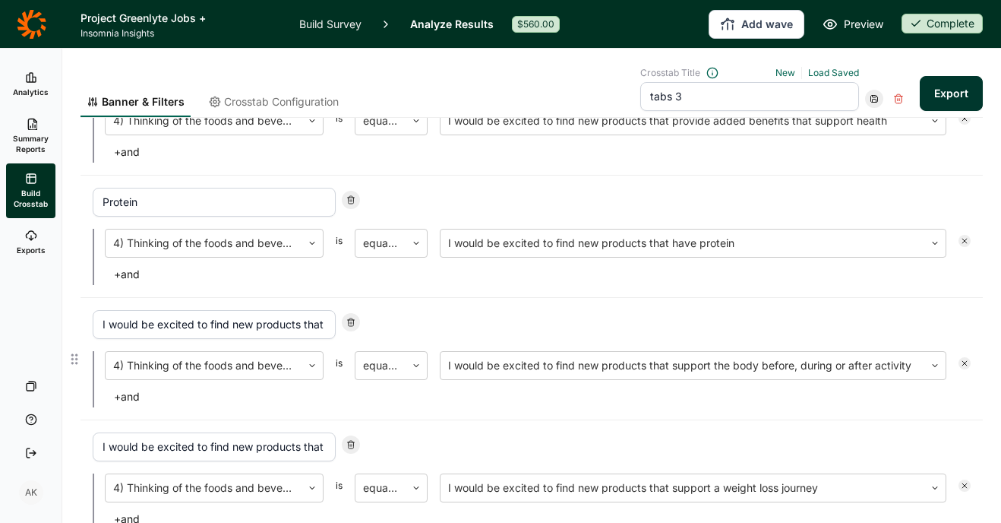
type input "Protein"
click at [197, 333] on input "I would be excited to find new products that support the body before, during or…" at bounding box center [214, 324] width 243 height 29
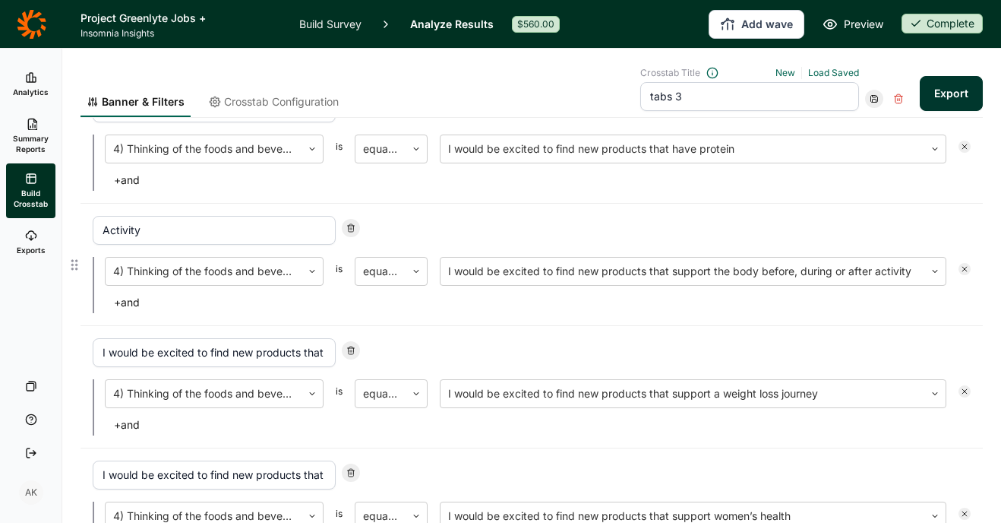
scroll to position [377, 0]
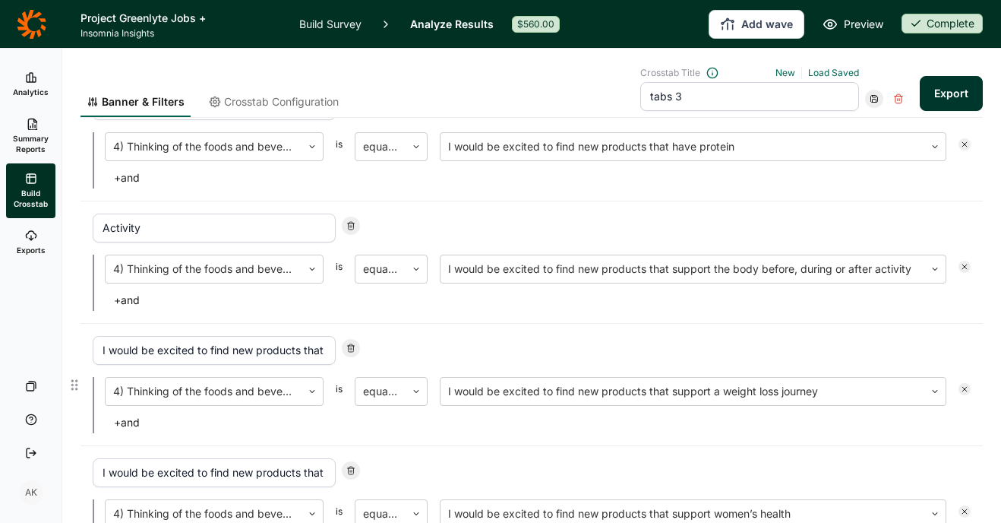
type input "Activity"
click at [229, 359] on input "I would be excited to find new products that support a weight loss journey" at bounding box center [214, 350] width 243 height 29
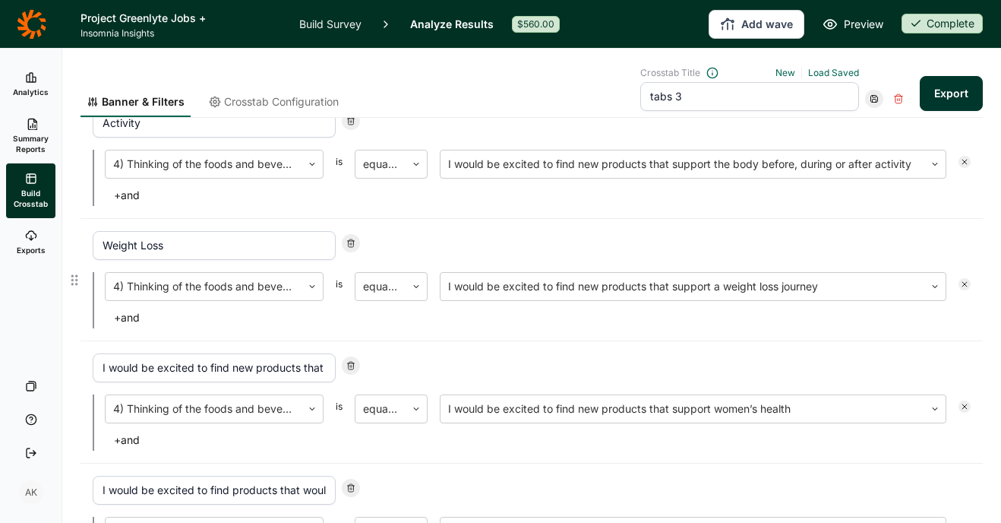
scroll to position [488, 0]
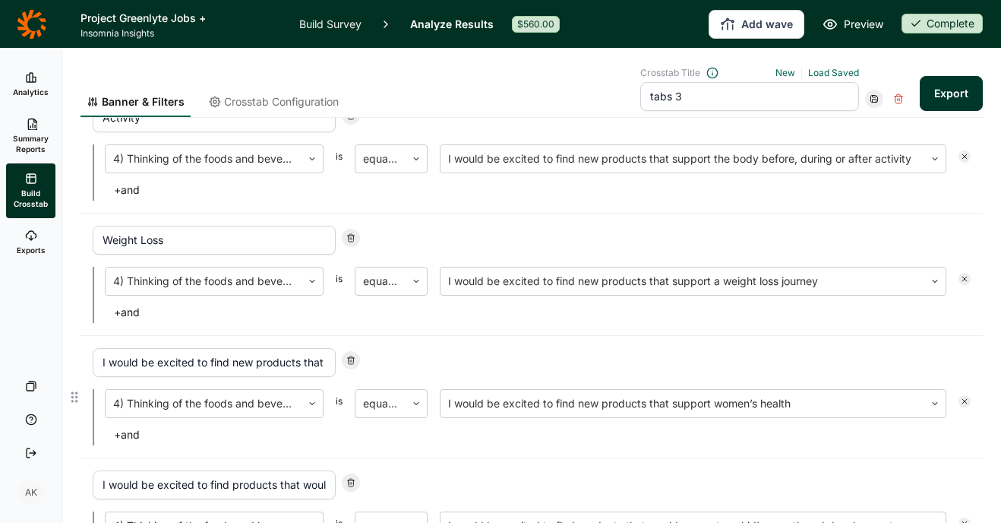
type input "Weight Loss"
click at [254, 365] on input "I would be excited to find new products that support women’s health" at bounding box center [214, 362] width 243 height 29
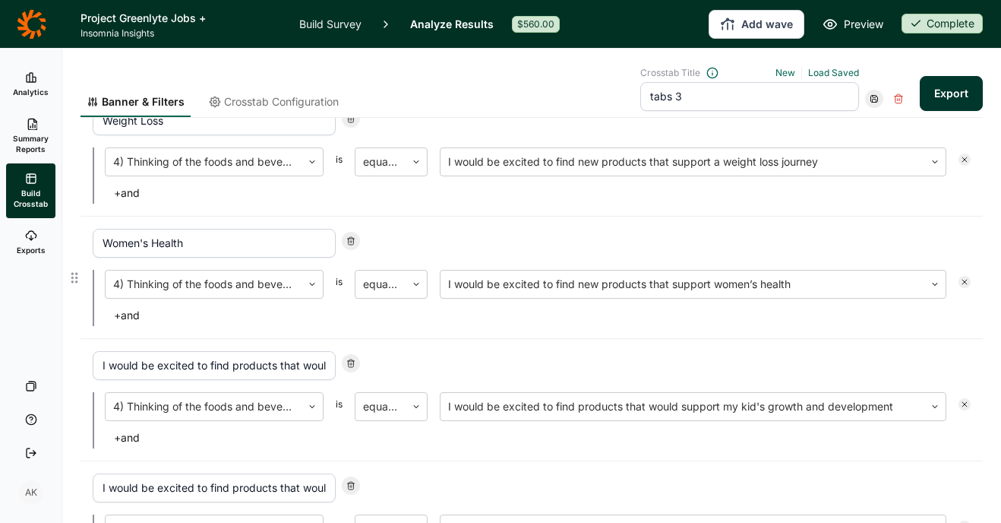
scroll to position [620, 0]
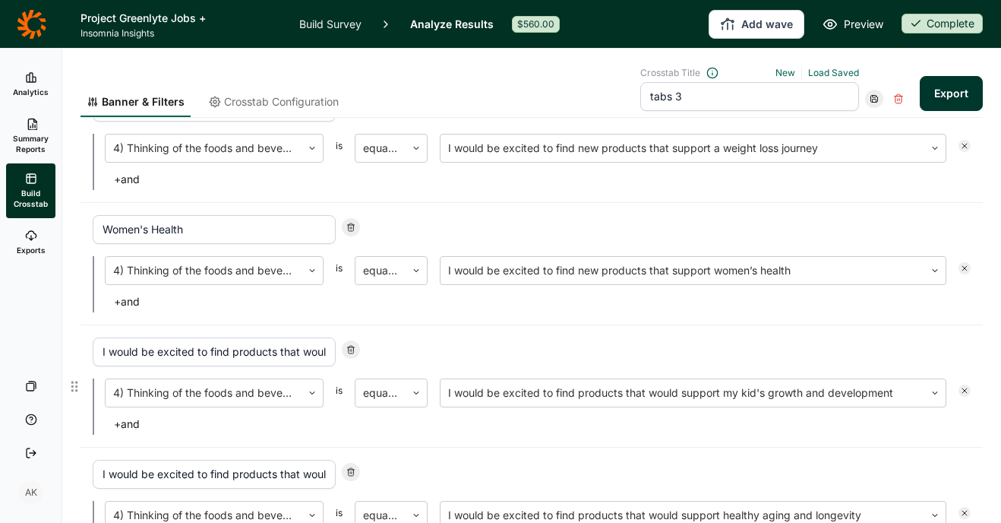
type input "Women's Health"
click at [232, 354] on input "I would be excited to find products that would support my kid's growth and deve…" at bounding box center [214, 351] width 243 height 29
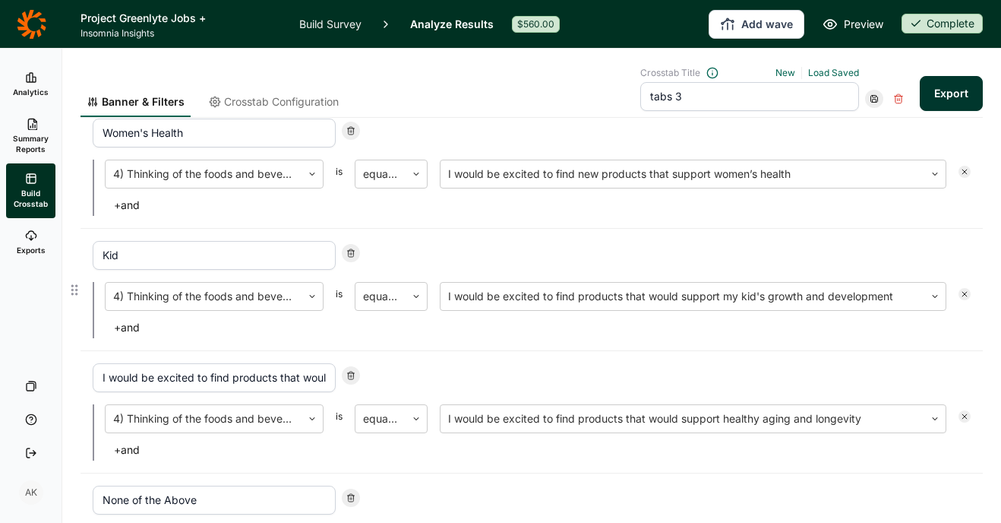
scroll to position [720, 0]
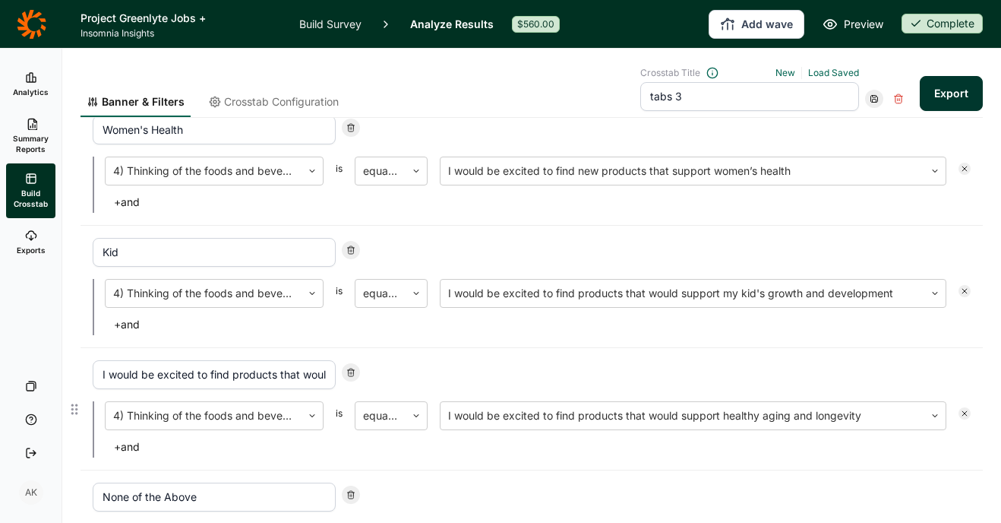
type input "Kid"
click at [234, 378] on input "I would be excited to find products that would support healthy aging and longev…" at bounding box center [214, 374] width 243 height 29
type input "Longevity"
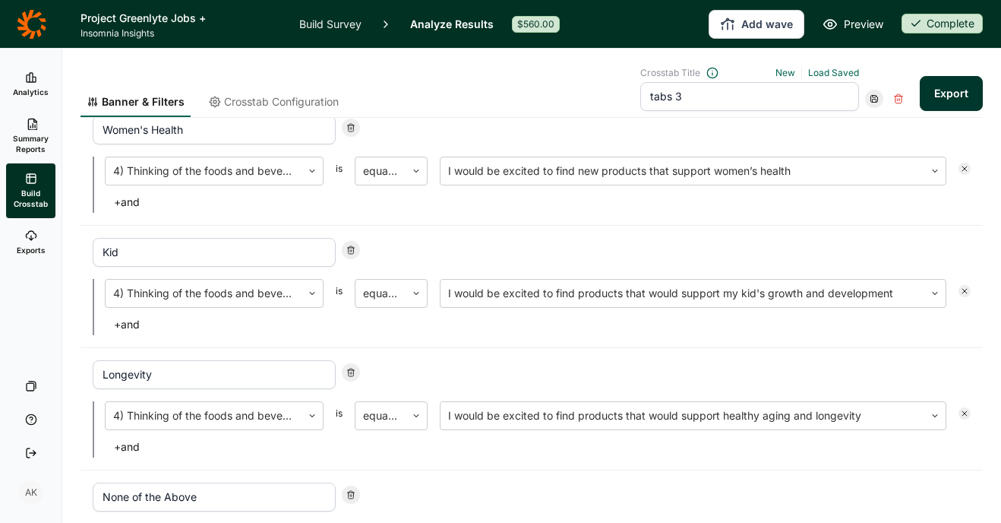
click at [865, 104] on div at bounding box center [874, 99] width 18 height 18
click at [861, 115] on div "Update" at bounding box center [910, 119] width 122 height 21
click at [768, 131] on div "Women's Health" at bounding box center [532, 129] width 878 height 29
click at [948, 94] on button "Export" at bounding box center [951, 93] width 63 height 35
click at [879, 478] on link "download your file here" at bounding box center [861, 480] width 119 height 12
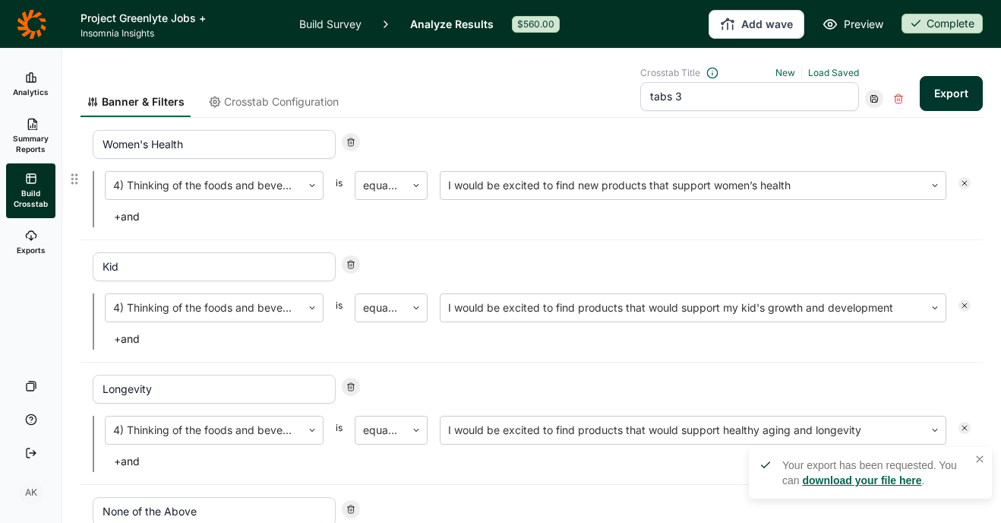
scroll to position [608, 0]
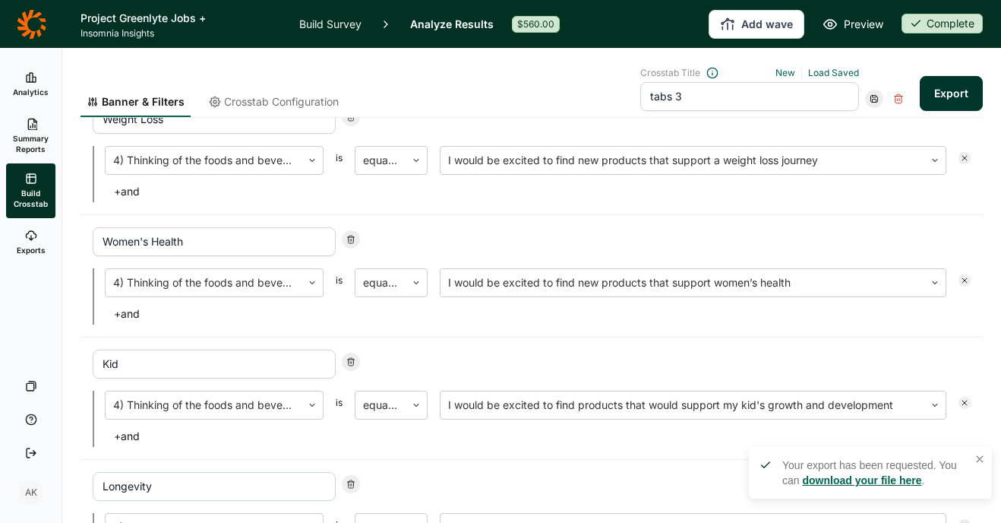
click at [304, 97] on span "Crosstab Configuration" at bounding box center [281, 101] width 115 height 15
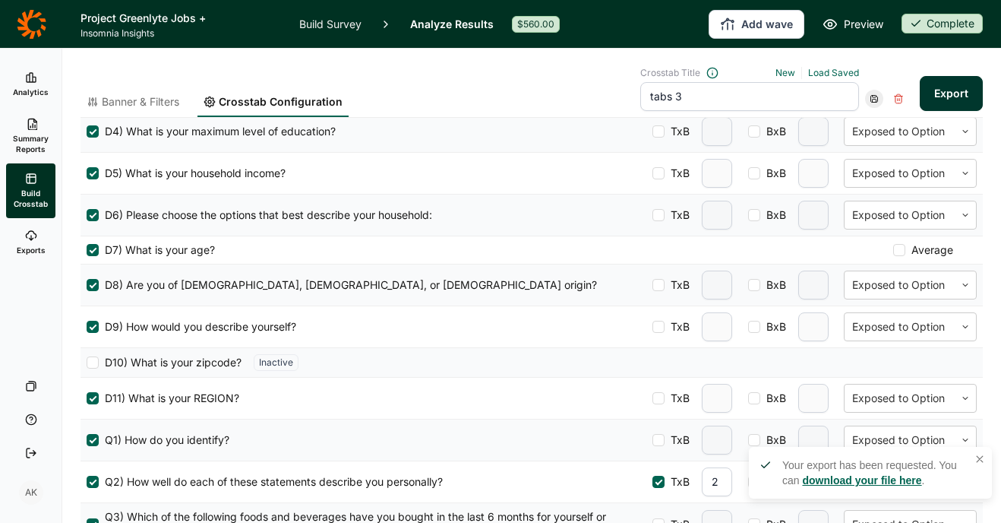
scroll to position [0, 0]
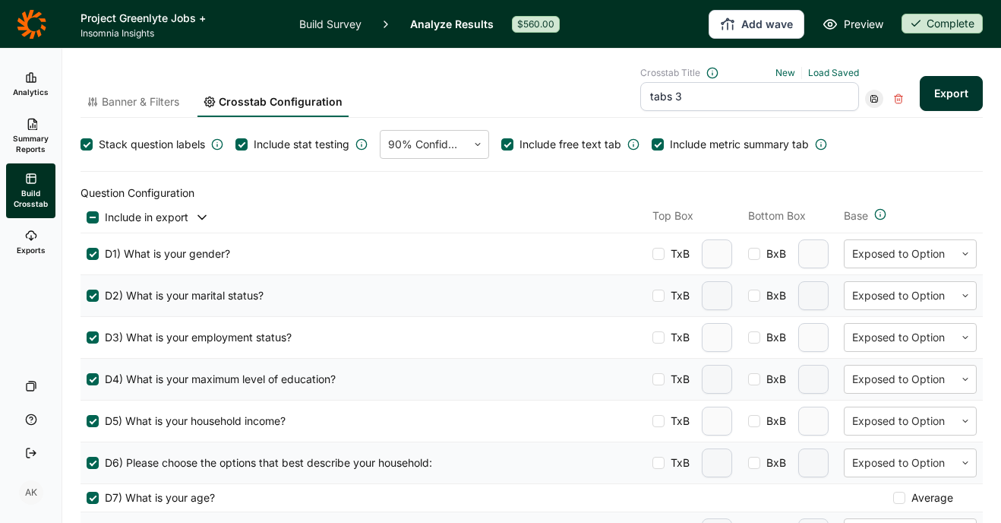
click at [125, 137] on span "Stack question labels" at bounding box center [152, 144] width 106 height 15
click at [81, 144] on input "Stack question labels" at bounding box center [81, 144] width 0 height 0
click at [928, 99] on button "Export" at bounding box center [951, 93] width 63 height 35
click at [864, 485] on link "download your file here" at bounding box center [861, 480] width 119 height 12
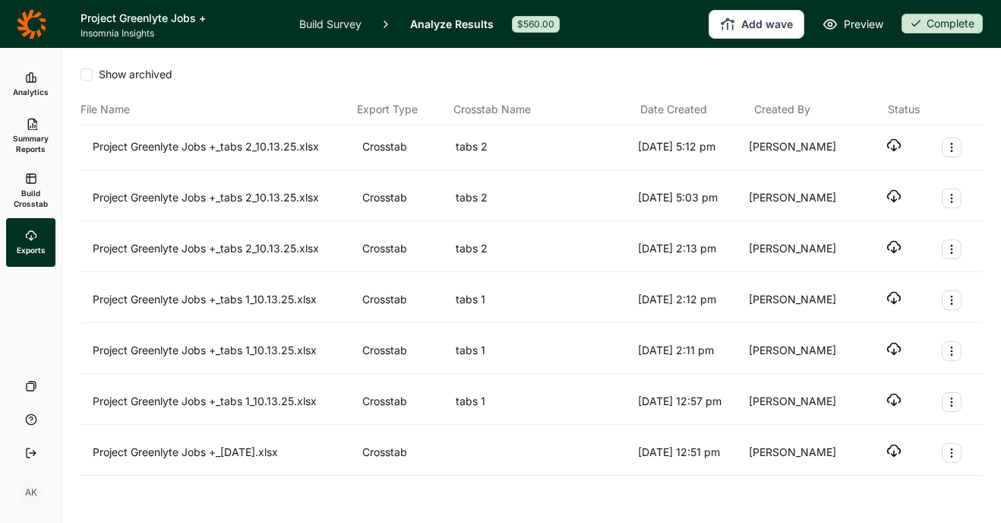
click at [886, 153] on div at bounding box center [893, 147] width 15 height 20
click at [886, 149] on icon "button" at bounding box center [893, 144] width 15 height 15
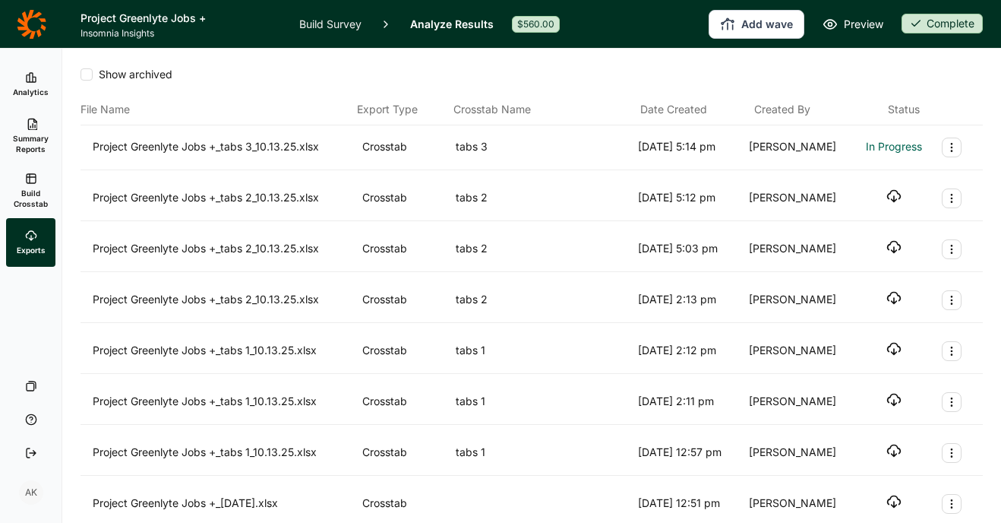
click at [948, 70] on div "Show archived" at bounding box center [532, 74] width 902 height 15
click at [949, 81] on div "Show archived" at bounding box center [532, 74] width 902 height 15
click at [886, 145] on icon "button" at bounding box center [893, 144] width 15 height 15
click at [887, 142] on icon "button" at bounding box center [893, 144] width 15 height 15
